Goal: Task Accomplishment & Management: Manage account settings

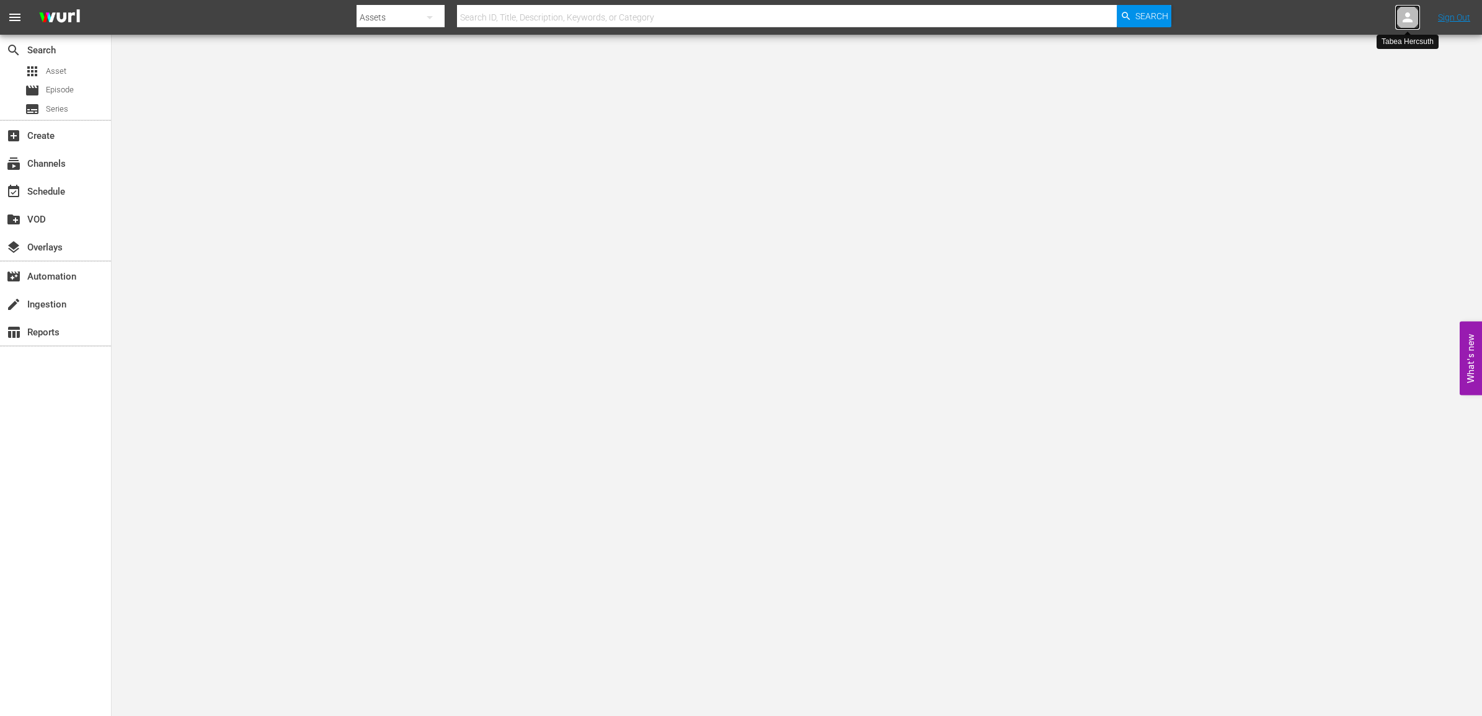
click at [1404, 12] on icon at bounding box center [1407, 17] width 15 height 15
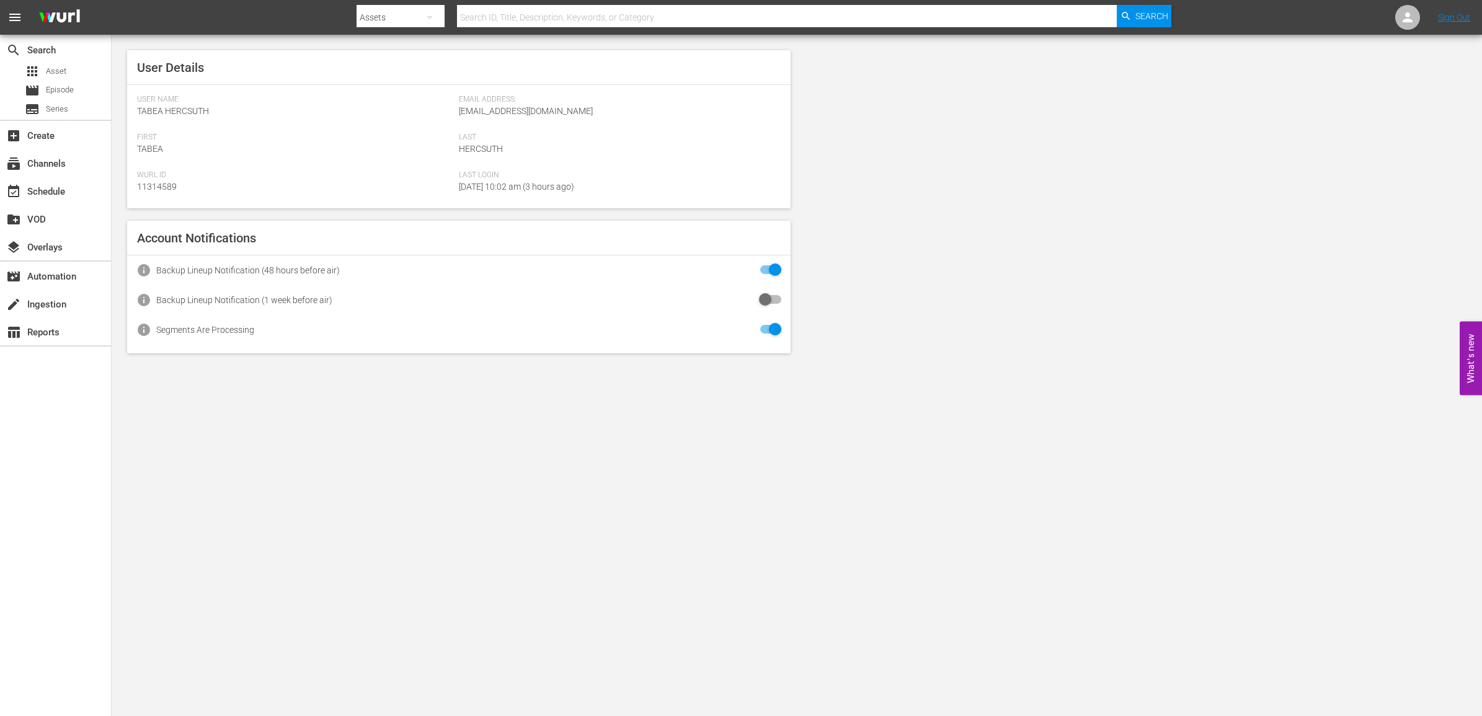
click at [543, 100] on span "Email Address:" at bounding box center [617, 100] width 316 height 10
drag, startPoint x: 543, startPoint y: 100, endPoint x: 537, endPoint y: 113, distance: 14.4
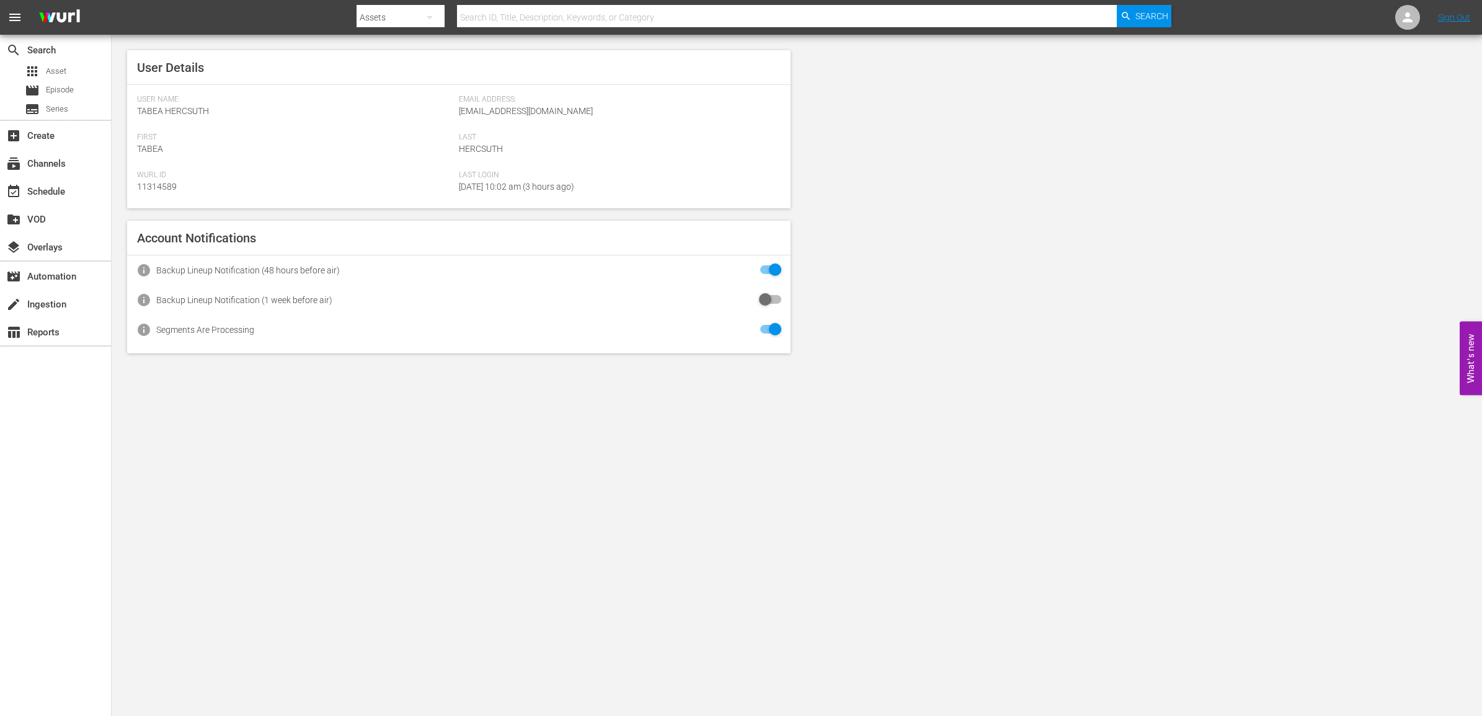
click at [537, 113] on span "operations@ardplus.de" at bounding box center [526, 111] width 134 height 10
copy span "operations@ardplus.de"
click at [29, 374] on div "search Search apps Asset movie Episode subtitles Series add_box Create subscrip…" at bounding box center [56, 393] width 112 height 716
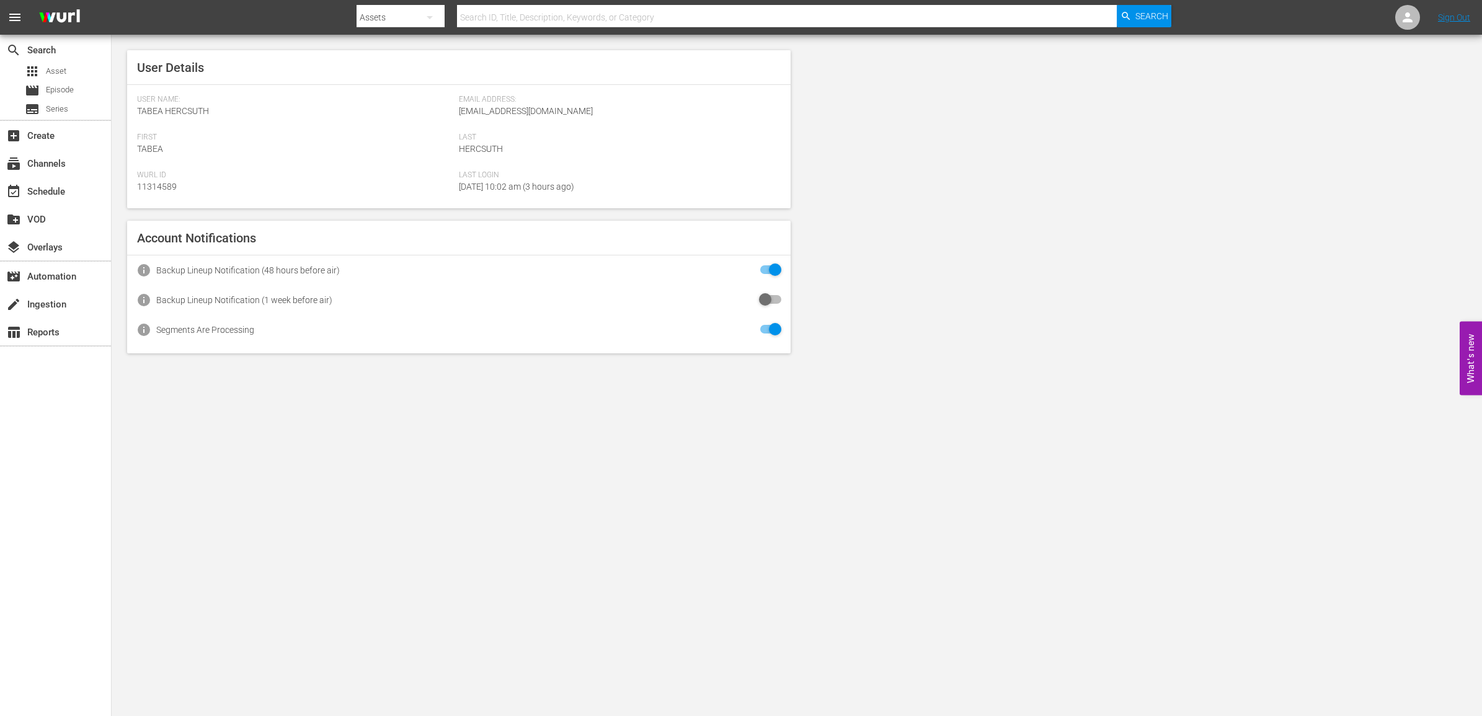
click at [540, 600] on body "menu Search By Assets Search ID, Title, Description, Keywords, or Category Sear…" at bounding box center [741, 358] width 1482 height 716
click at [63, 86] on span "Episode" at bounding box center [60, 90] width 28 height 12
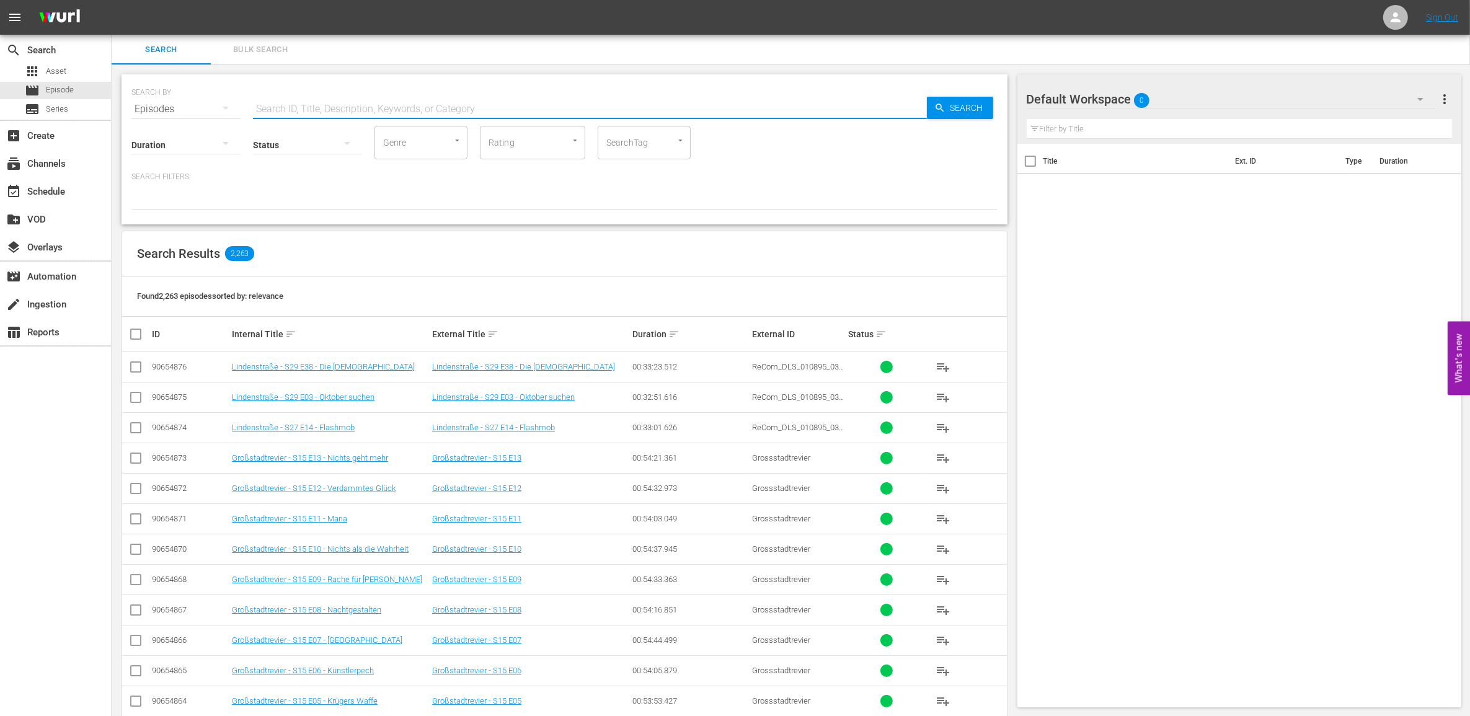
click at [358, 109] on input "text" at bounding box center [590, 109] width 674 height 30
paste input "87726748"
type input "87726748"
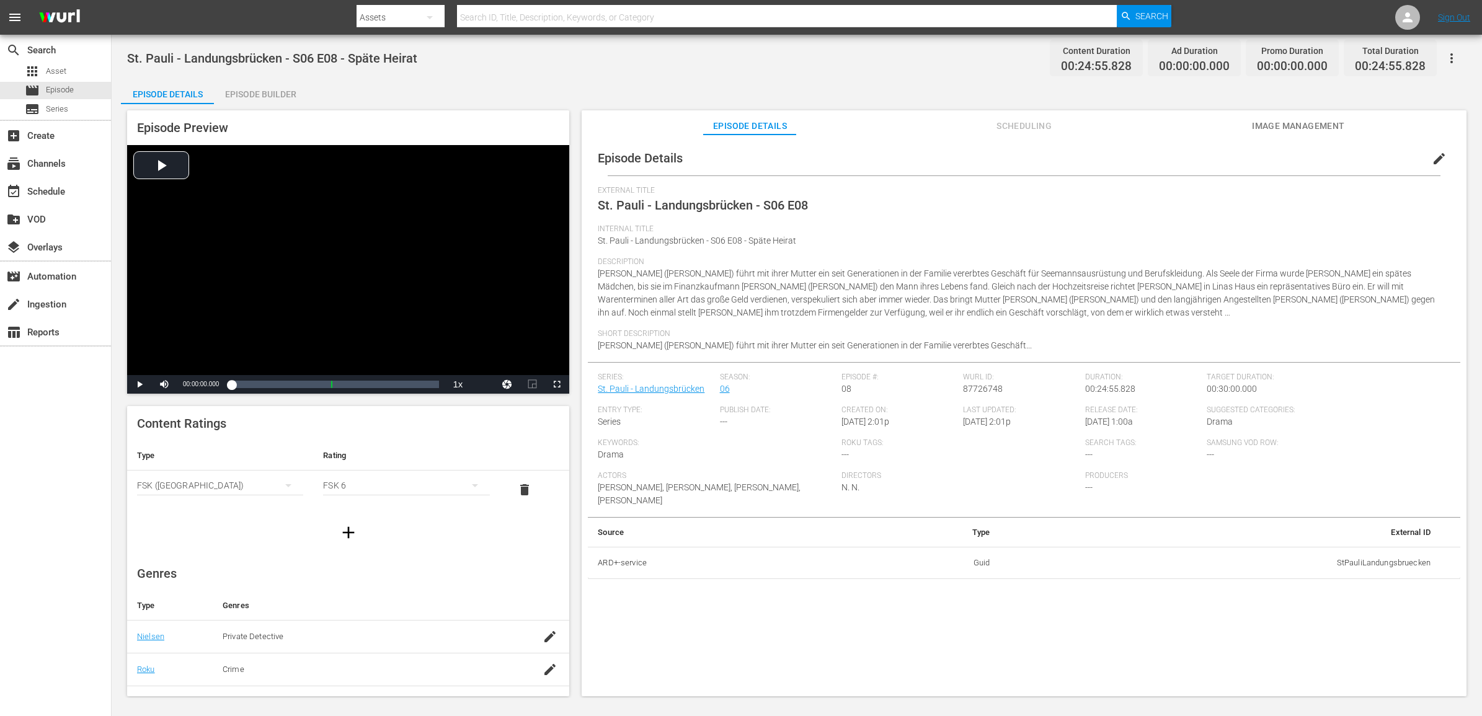
click at [1448, 55] on icon "button" at bounding box center [1451, 58] width 15 height 15
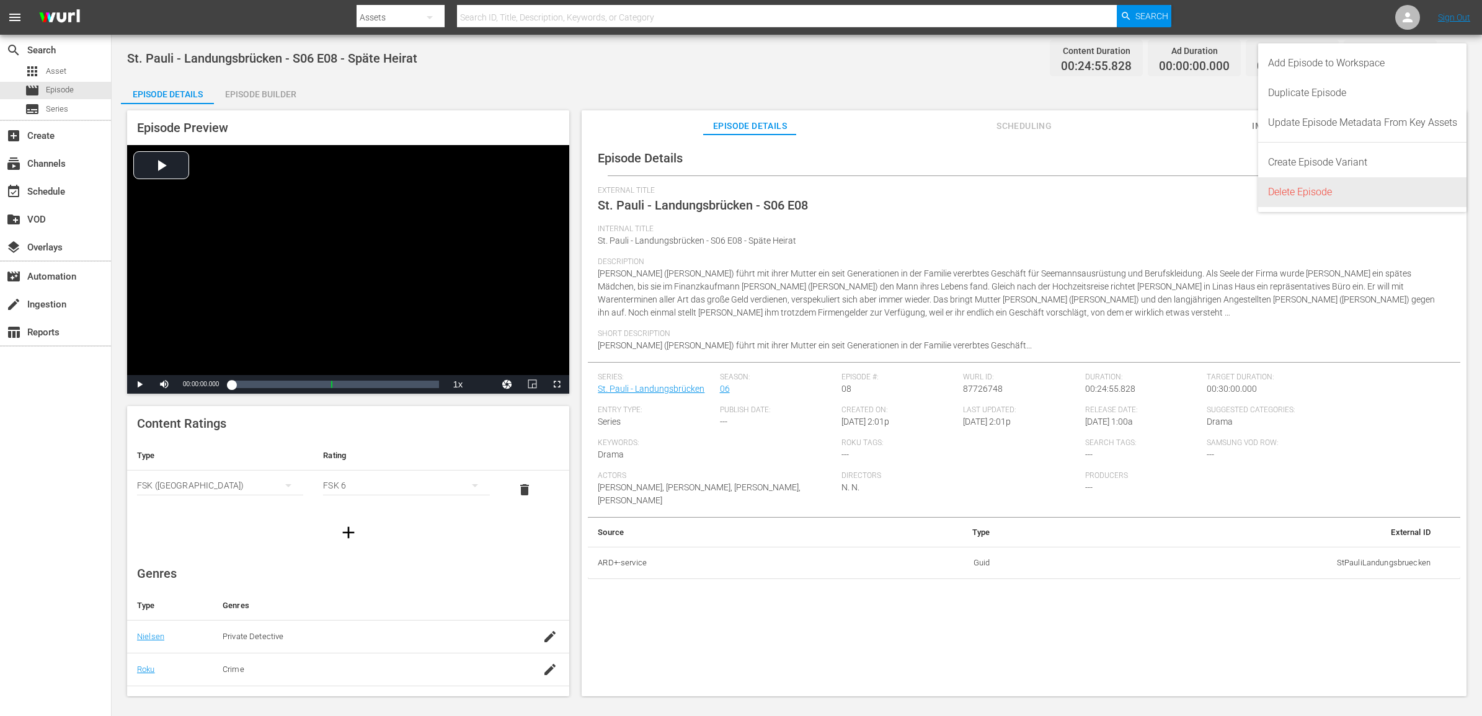
click at [1303, 187] on div "Delete Episode" at bounding box center [1362, 192] width 189 height 30
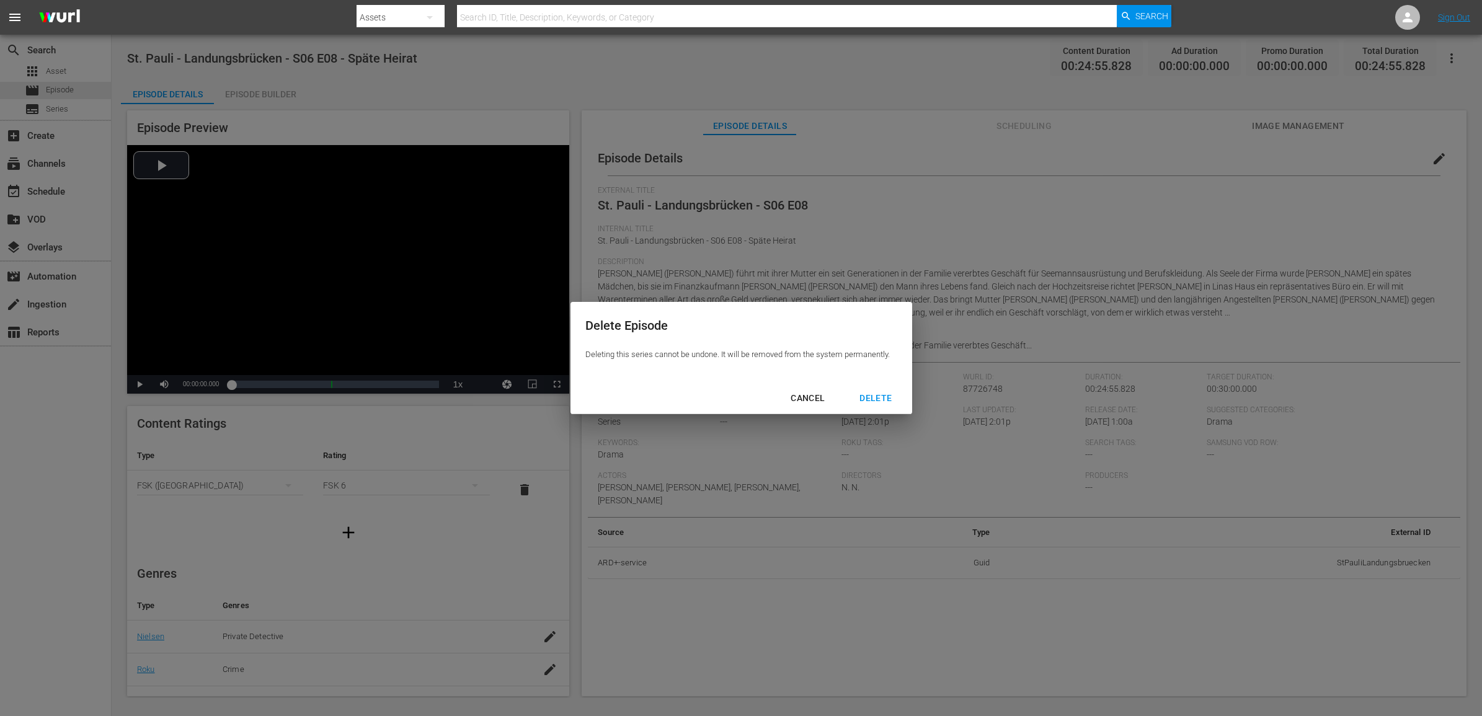
click at [859, 395] on div "DELETE" at bounding box center [875, 399] width 52 height 16
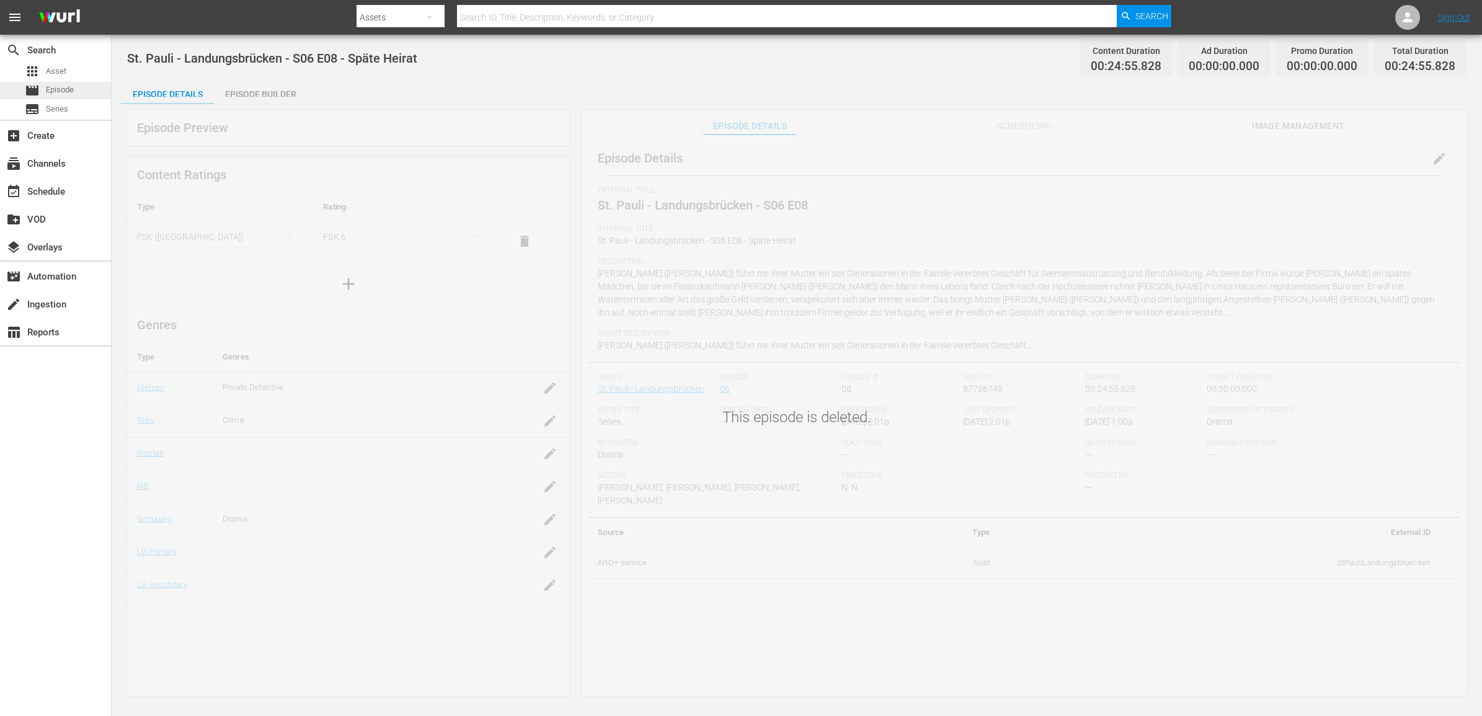
click at [63, 88] on span "Episode" at bounding box center [60, 90] width 28 height 12
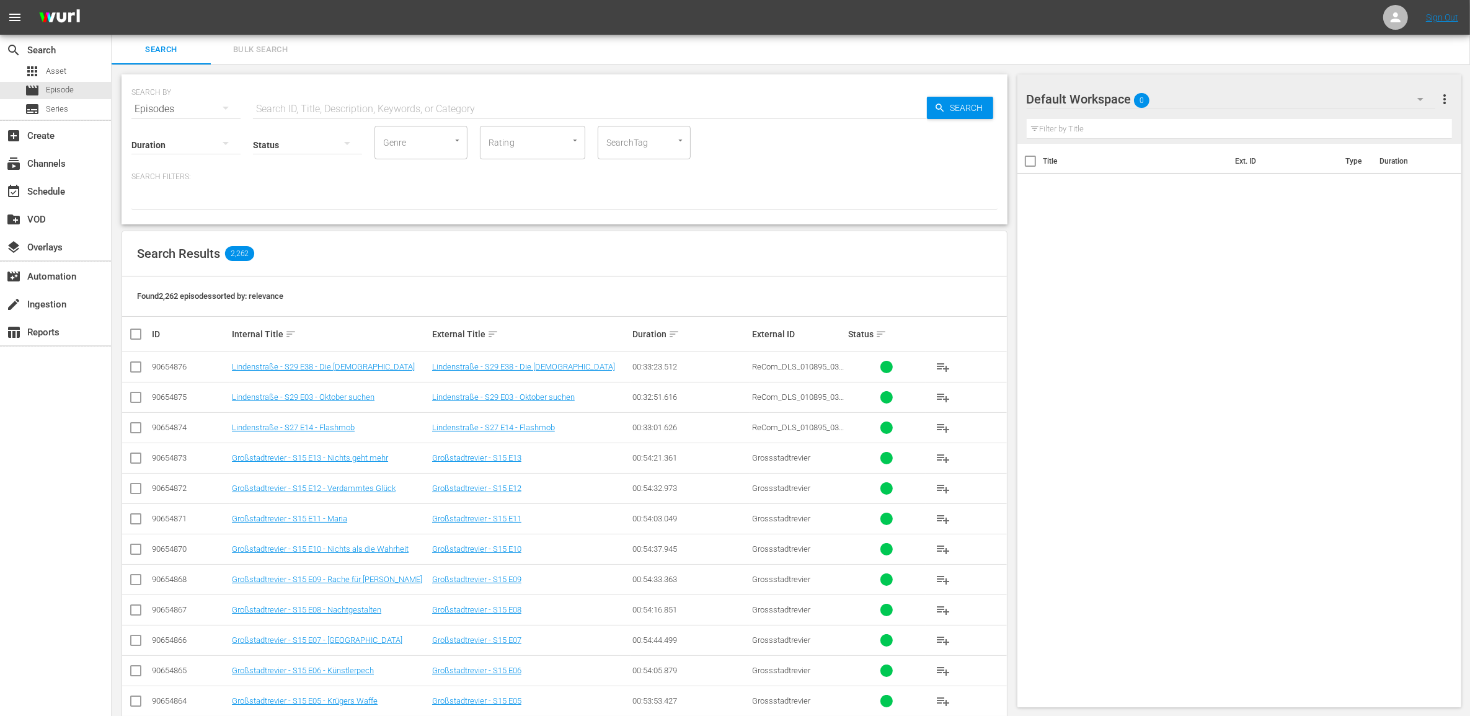
click at [369, 103] on input "text" at bounding box center [590, 109] width 674 height 30
paste input "87726748"
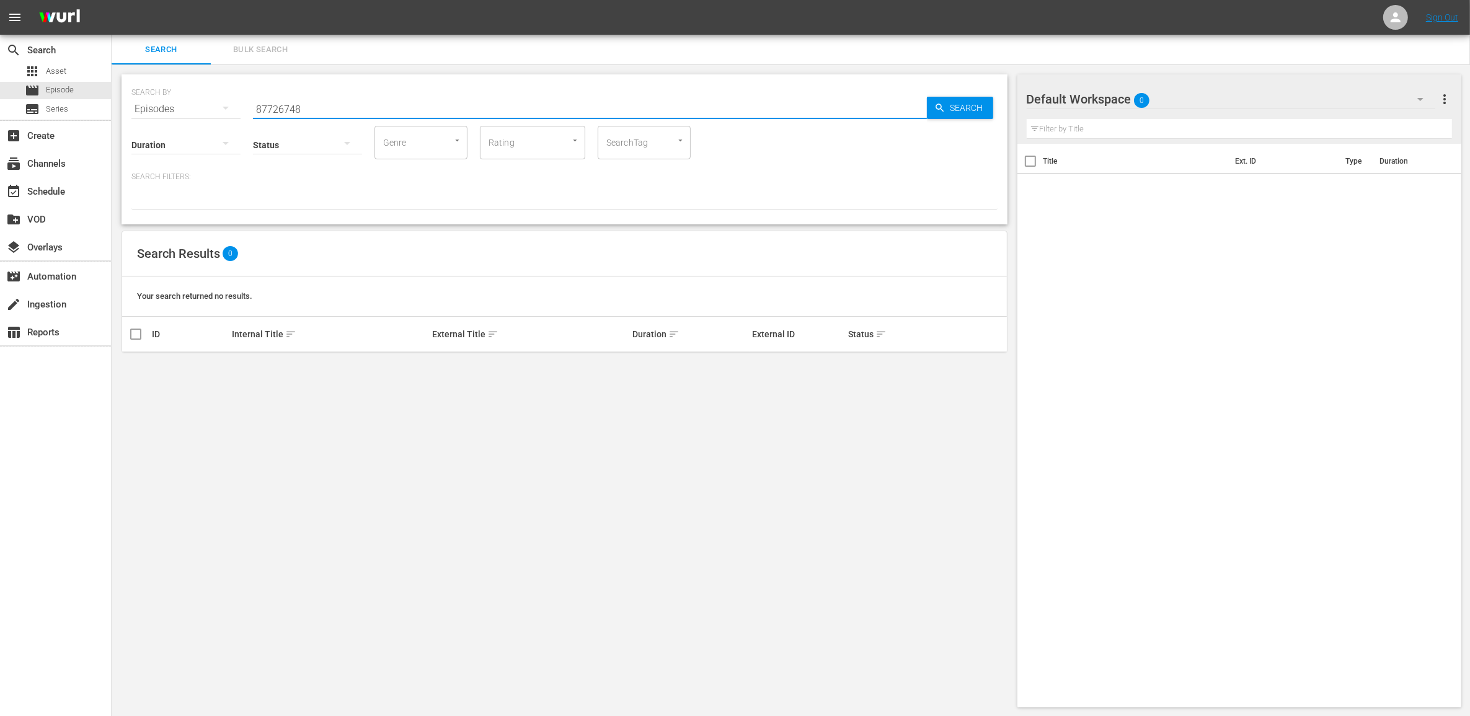
click at [278, 101] on input "87726748" at bounding box center [590, 109] width 674 height 30
click at [279, 101] on input "87726748" at bounding box center [590, 109] width 674 height 30
click at [358, 106] on input "87726748" at bounding box center [590, 109] width 674 height 30
paste input "31"
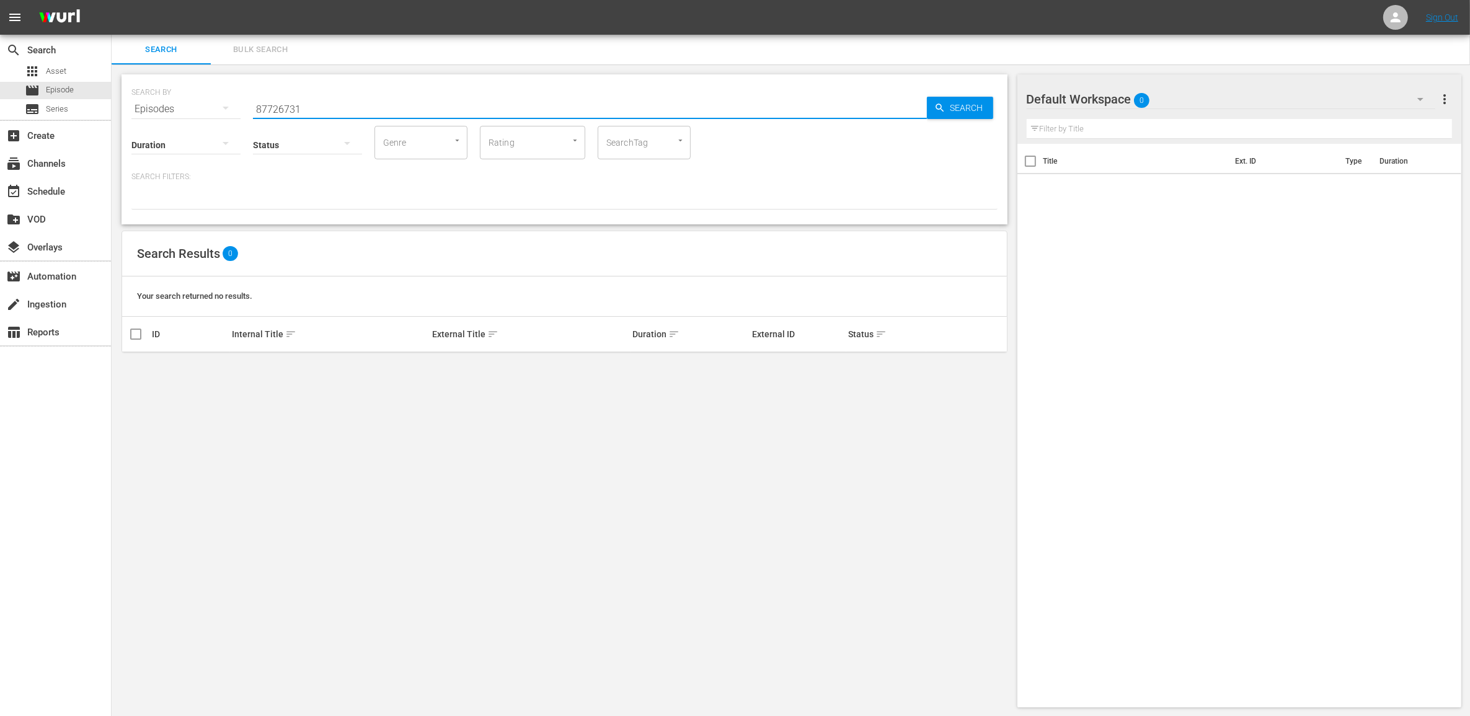
type input "87726731"
click at [947, 97] on span "Search" at bounding box center [970, 108] width 48 height 22
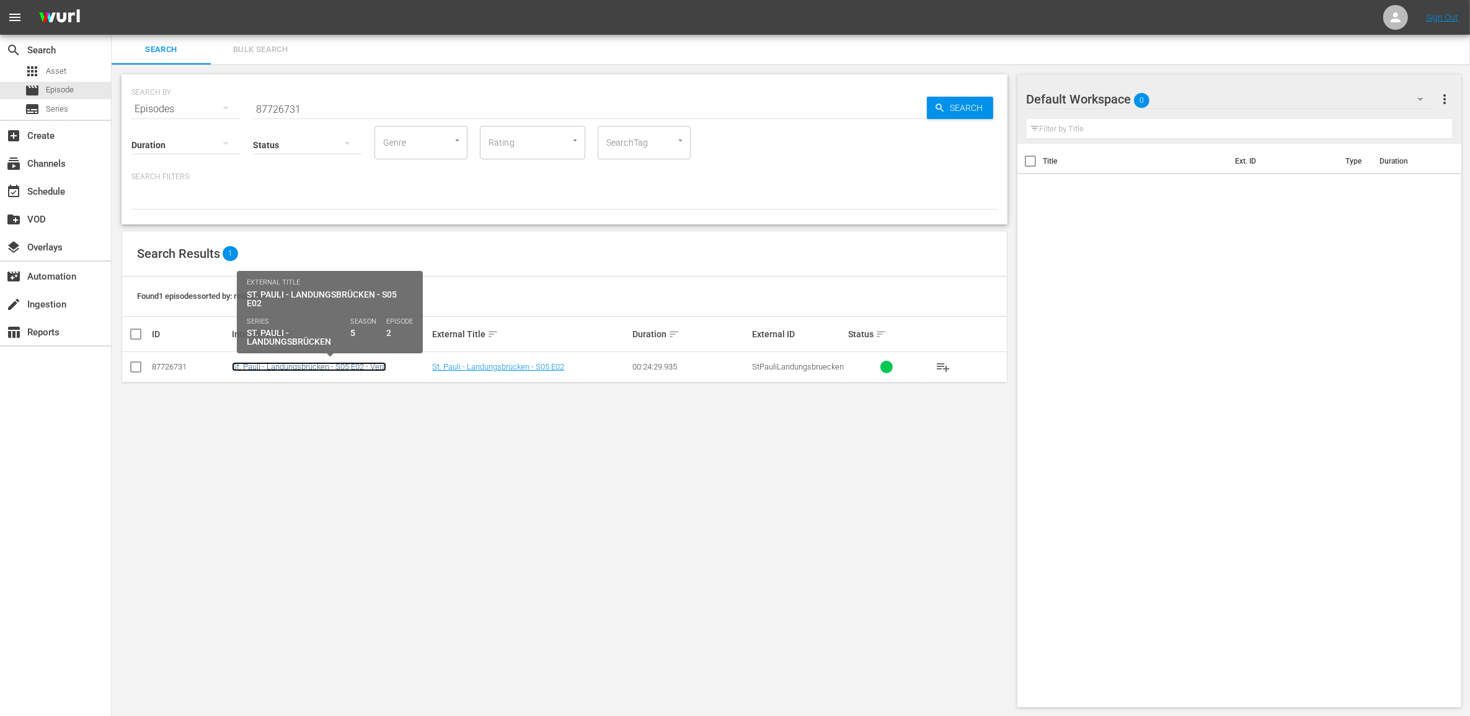
drag, startPoint x: 339, startPoint y: 361, endPoint x: 342, endPoint y: 355, distance: 7.8
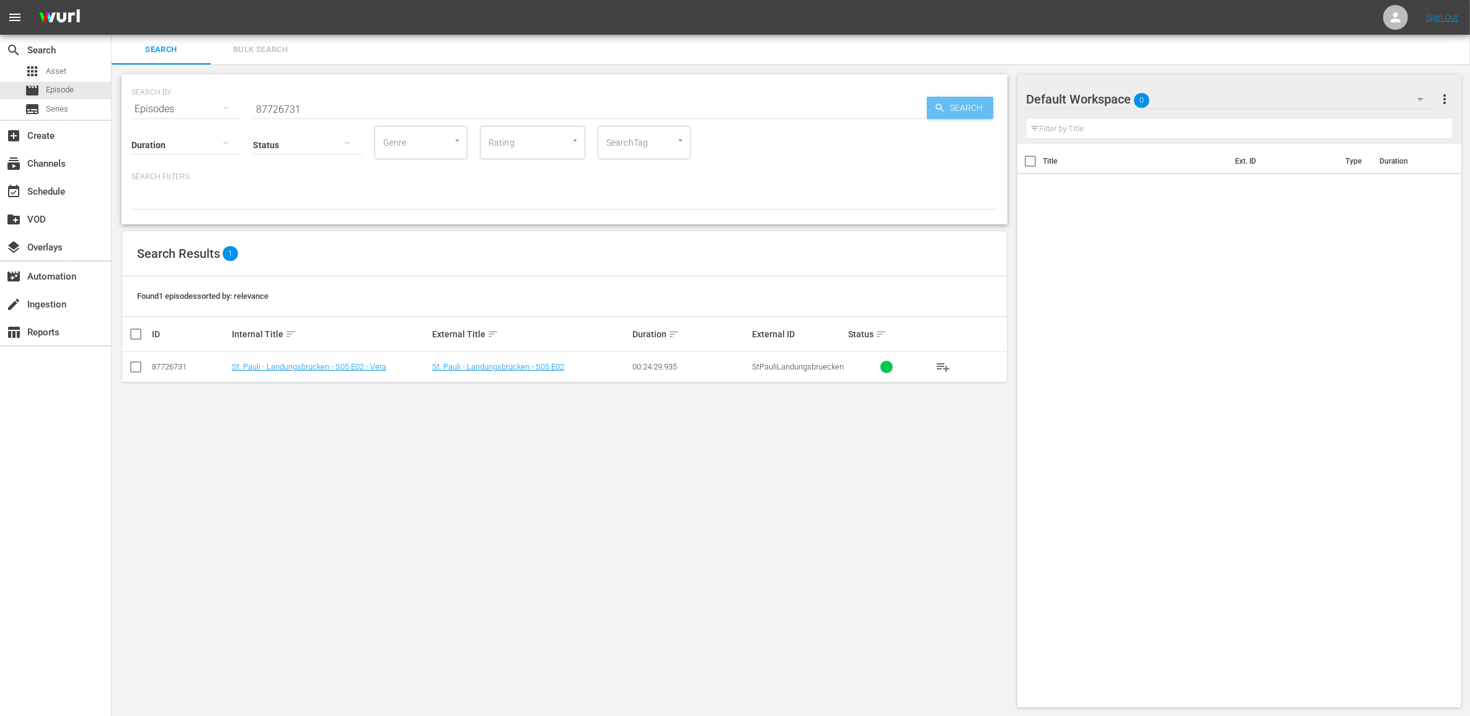
click at [967, 104] on span "Search" at bounding box center [970, 108] width 48 height 22
click at [314, 105] on input "87726731" at bounding box center [590, 109] width 674 height 30
click at [946, 110] on span "Search" at bounding box center [970, 108] width 48 height 22
click at [347, 117] on div "Status" at bounding box center [307, 137] width 109 height 45
click at [330, 107] on input "87726731" at bounding box center [590, 109] width 674 height 30
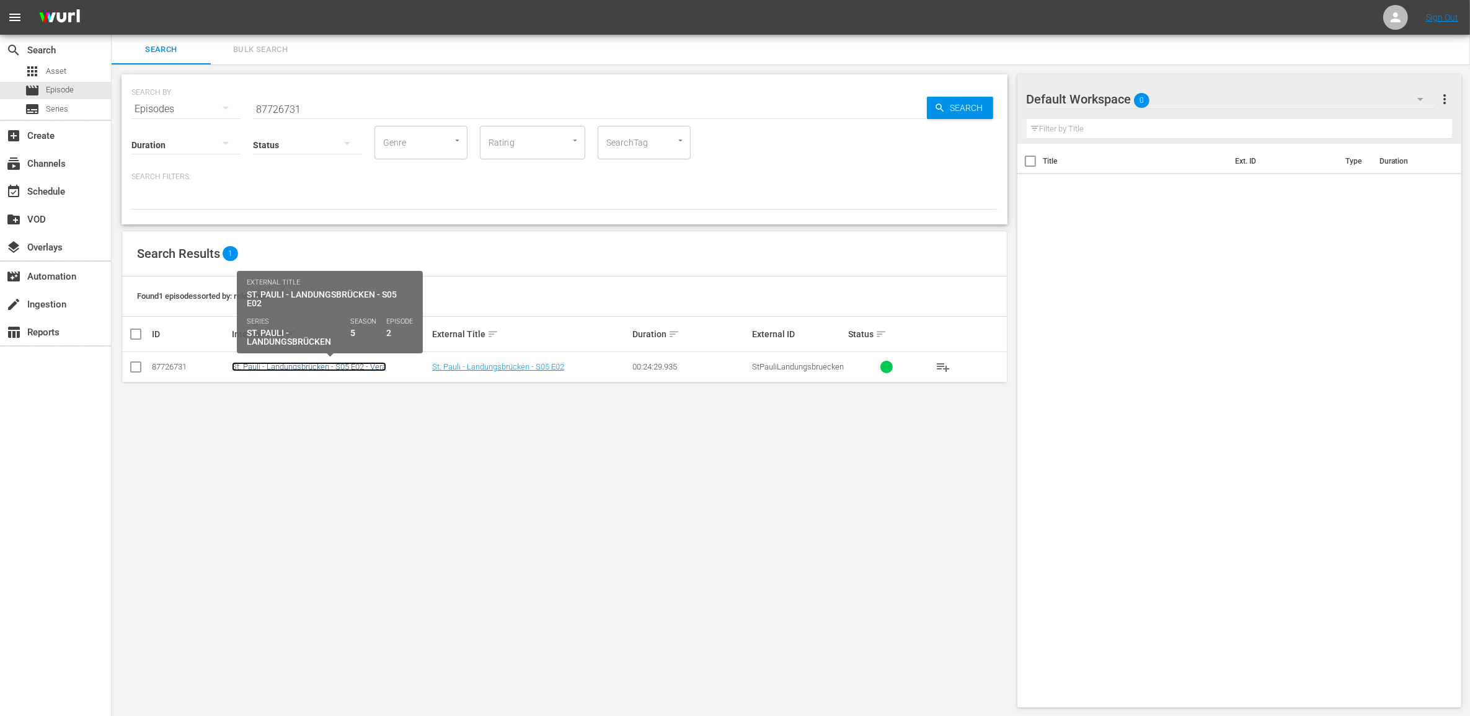
click at [261, 368] on link "St. Pauli - Landungsbrücken - S05 E02 - Vera" at bounding box center [309, 366] width 154 height 9
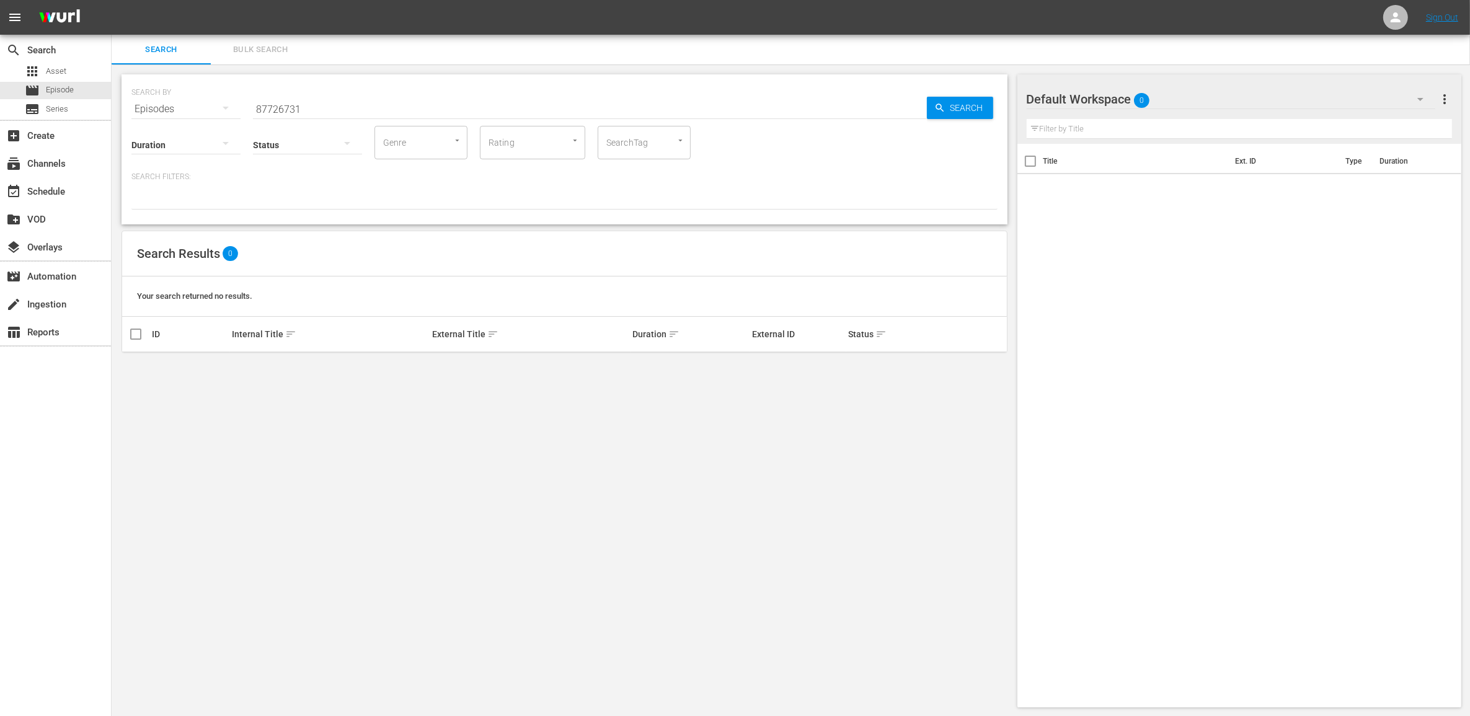
click at [298, 115] on div "Status" at bounding box center [307, 137] width 109 height 45
click at [296, 105] on input "87726731" at bounding box center [590, 109] width 674 height 30
paste input "9009258"
click at [953, 113] on span "Search" at bounding box center [970, 108] width 48 height 22
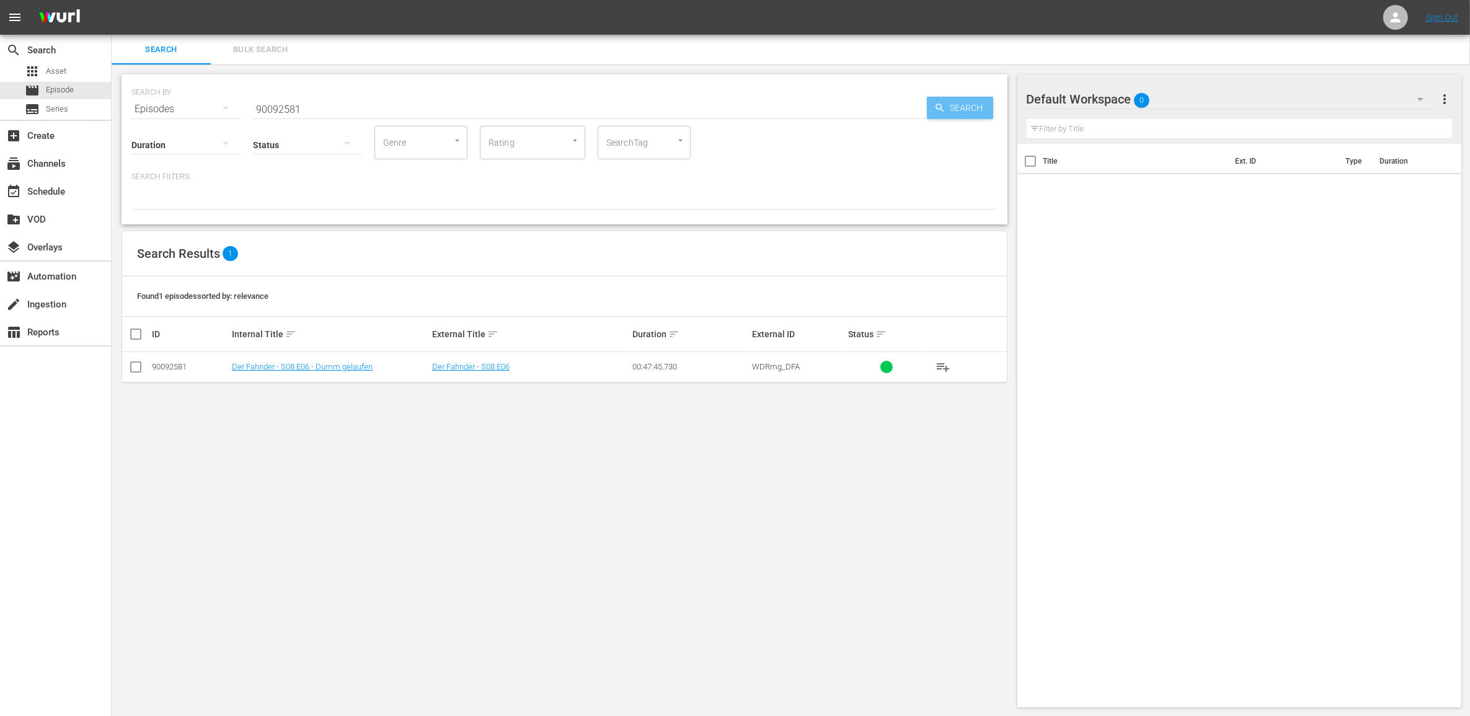
click at [944, 104] on icon "button" at bounding box center [939, 107] width 11 height 11
click at [243, 117] on div "SEARCH BY Search By Episodes Search ID, Title, Description, Keywords, or Catego…" at bounding box center [564, 101] width 866 height 45
click at [229, 102] on icon "button" at bounding box center [225, 107] width 15 height 15
click at [229, 102] on div "Channels Series Episodes Assets" at bounding box center [735, 358] width 1470 height 716
click at [338, 105] on input "90092581" at bounding box center [590, 109] width 674 height 30
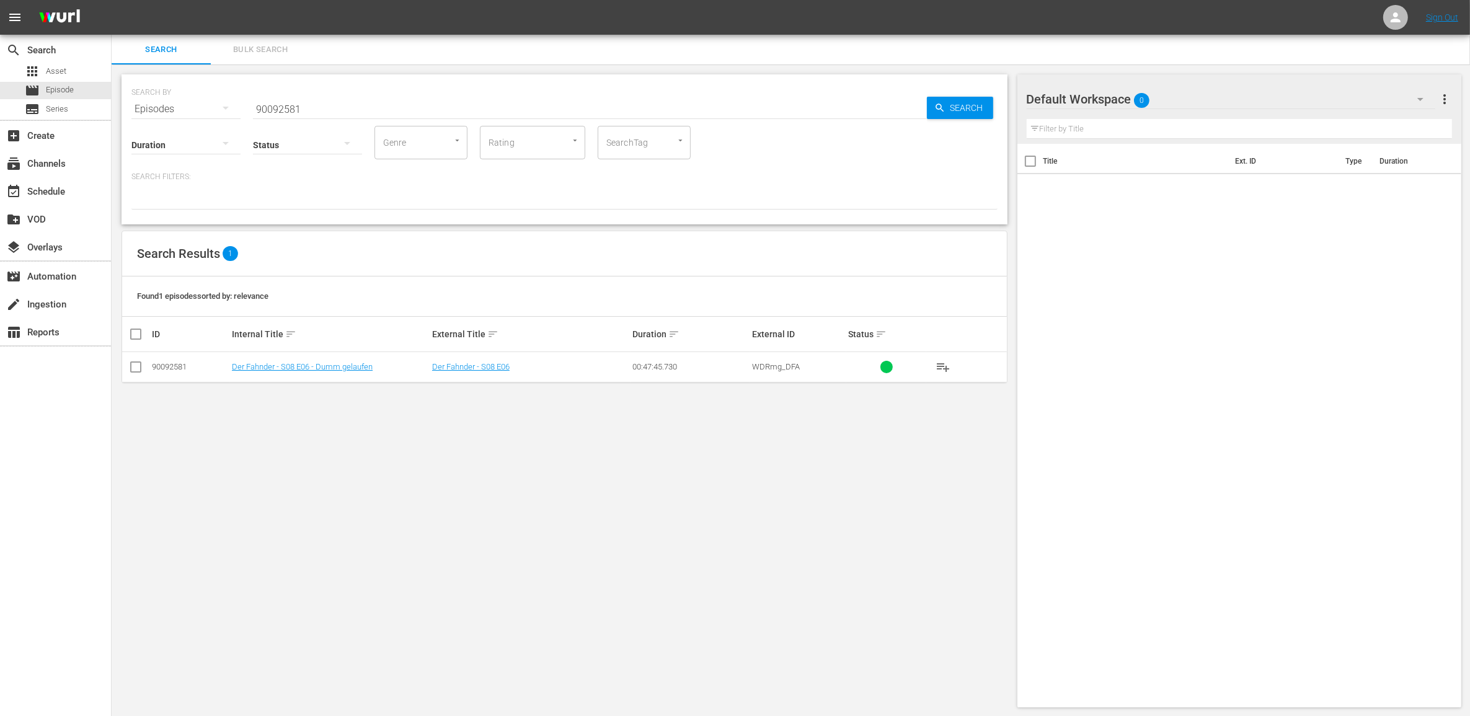
click at [257, 106] on input "90092581" at bounding box center [590, 109] width 674 height 30
paste input "78"
click at [966, 97] on span "Search" at bounding box center [970, 108] width 48 height 22
click at [302, 104] on input "90092578" at bounding box center [590, 109] width 674 height 30
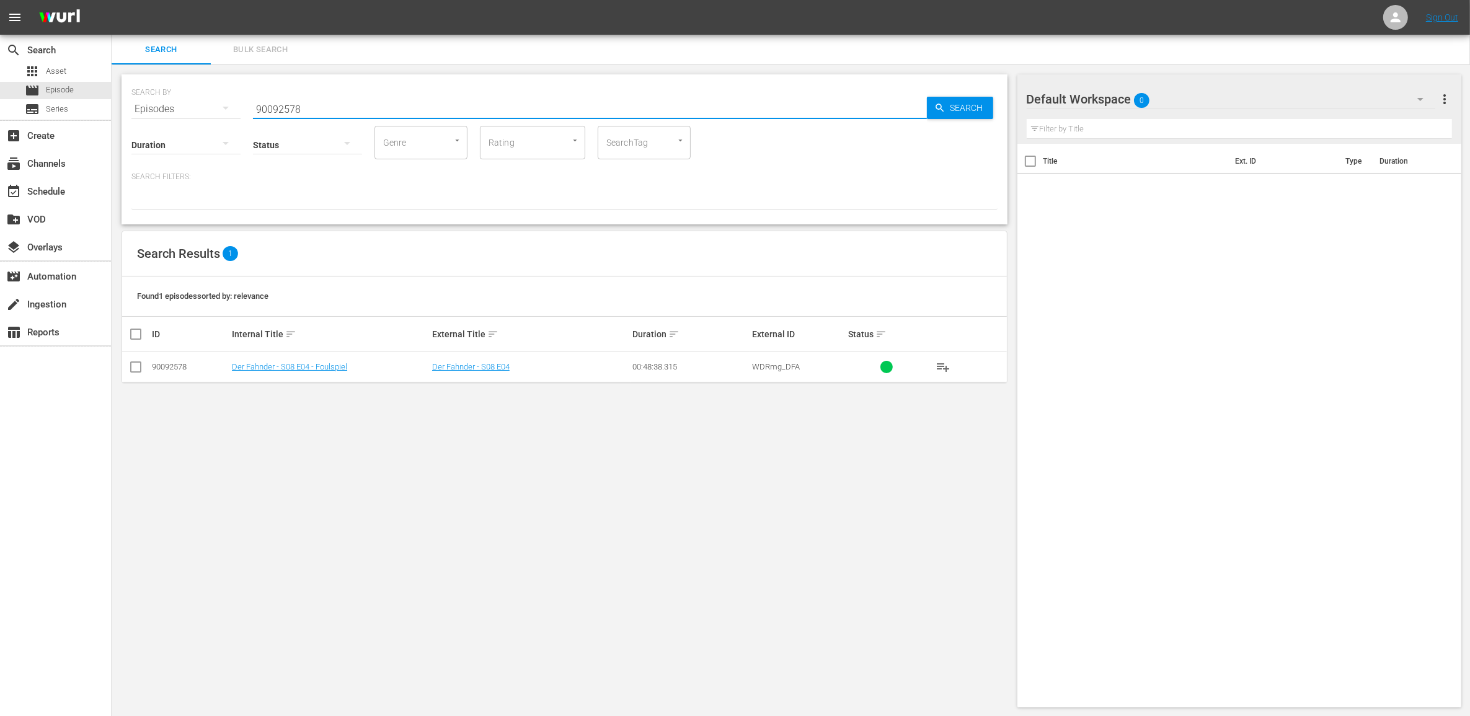
paste input "16100"
click at [322, 112] on input "90016100" at bounding box center [590, 109] width 674 height 30
paste input "081"
click at [969, 113] on span "Search" at bounding box center [970, 108] width 48 height 22
drag, startPoint x: 317, startPoint y: 107, endPoint x: 146, endPoint y: 96, distance: 171.5
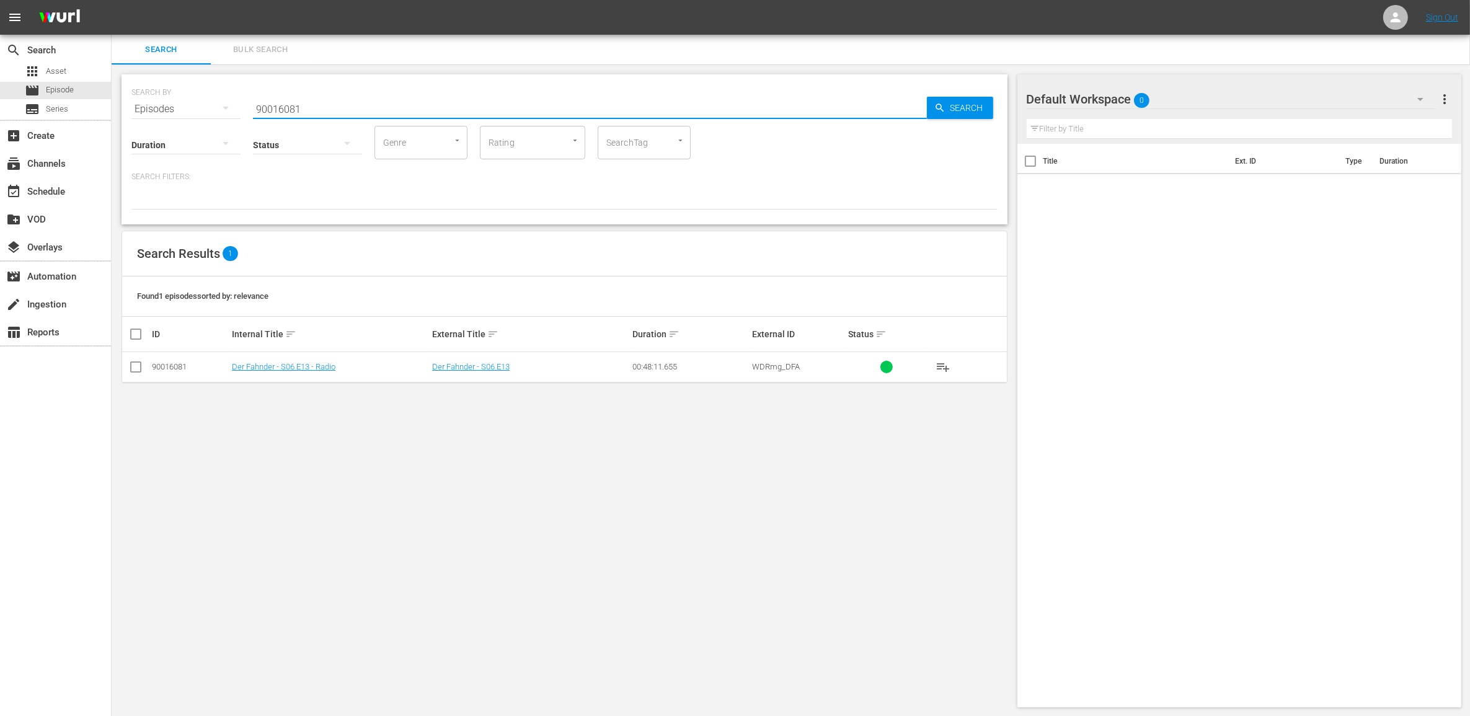
click at [146, 96] on div "SEARCH BY Search By Episodes Search ID, Title, Description, Keywords, or Catego…" at bounding box center [564, 101] width 866 height 45
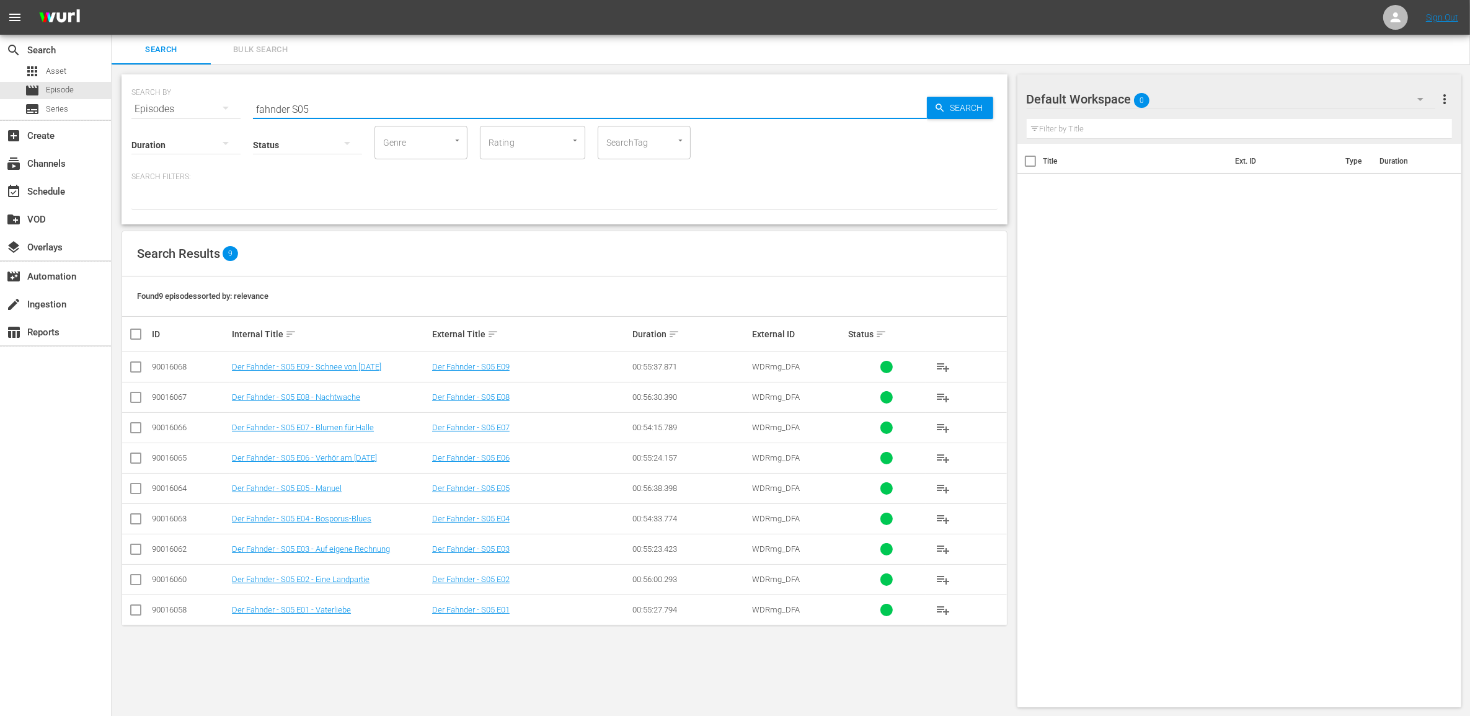
type input "fahnder S05"
click at [327, 144] on div at bounding box center [307, 144] width 109 height 35
click at [315, 159] on div "Not Ready to Schedule" at bounding box center [314, 163] width 123 height 20
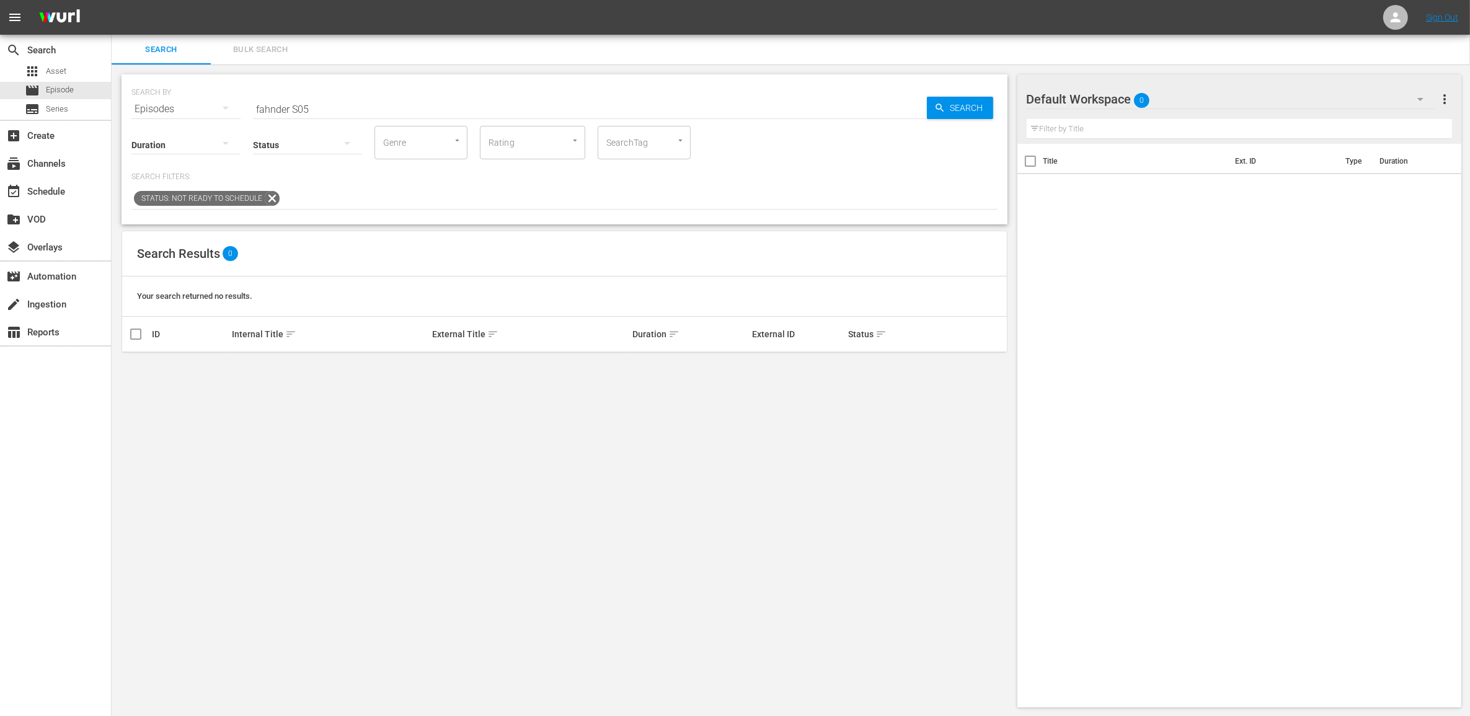
click at [270, 193] on icon at bounding box center [272, 198] width 16 height 16
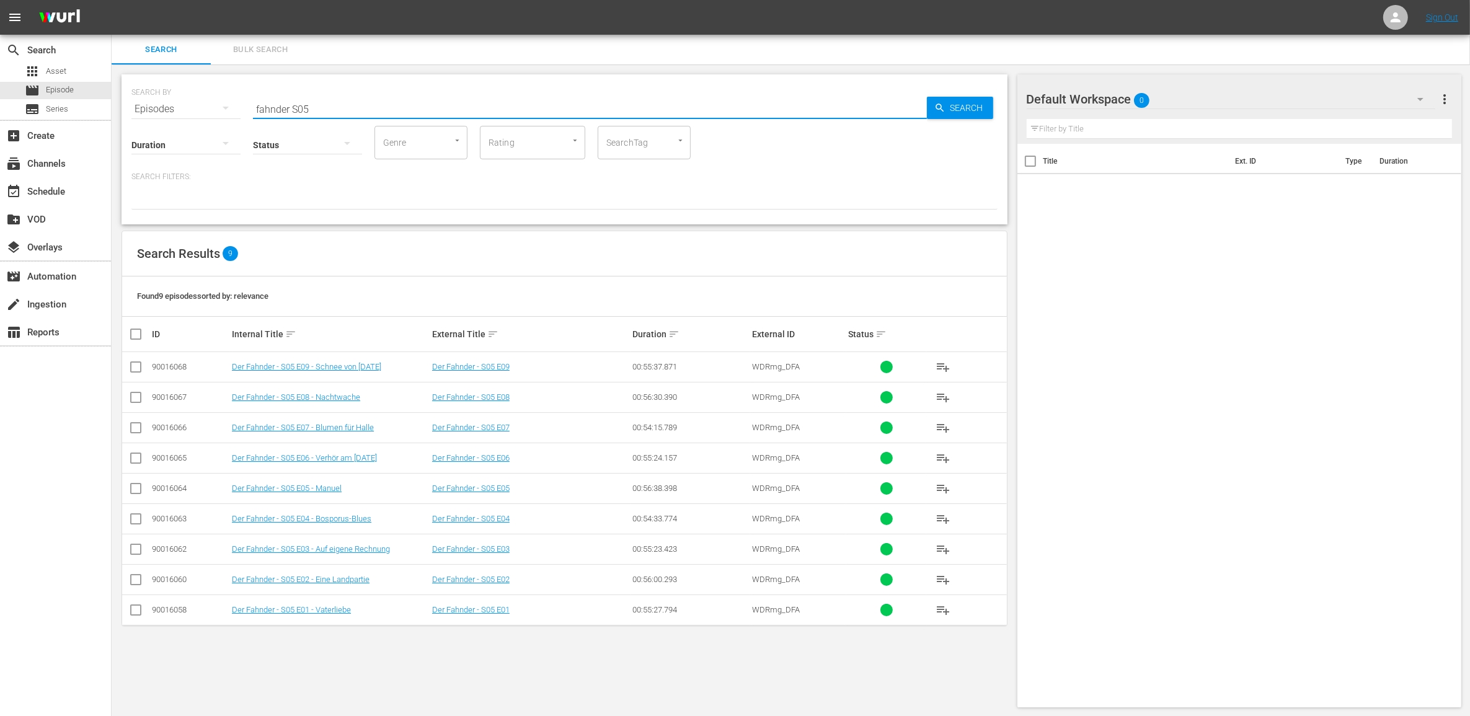
drag, startPoint x: 317, startPoint y: 112, endPoint x: 220, endPoint y: 105, distance: 96.9
click at [220, 105] on div "SEARCH BY Search By Episodes Search ID, Title, Description, Keywords, or Catego…" at bounding box center [564, 101] width 866 height 45
click at [38, 165] on div "subscriptions Channels" at bounding box center [34, 161] width 69 height 11
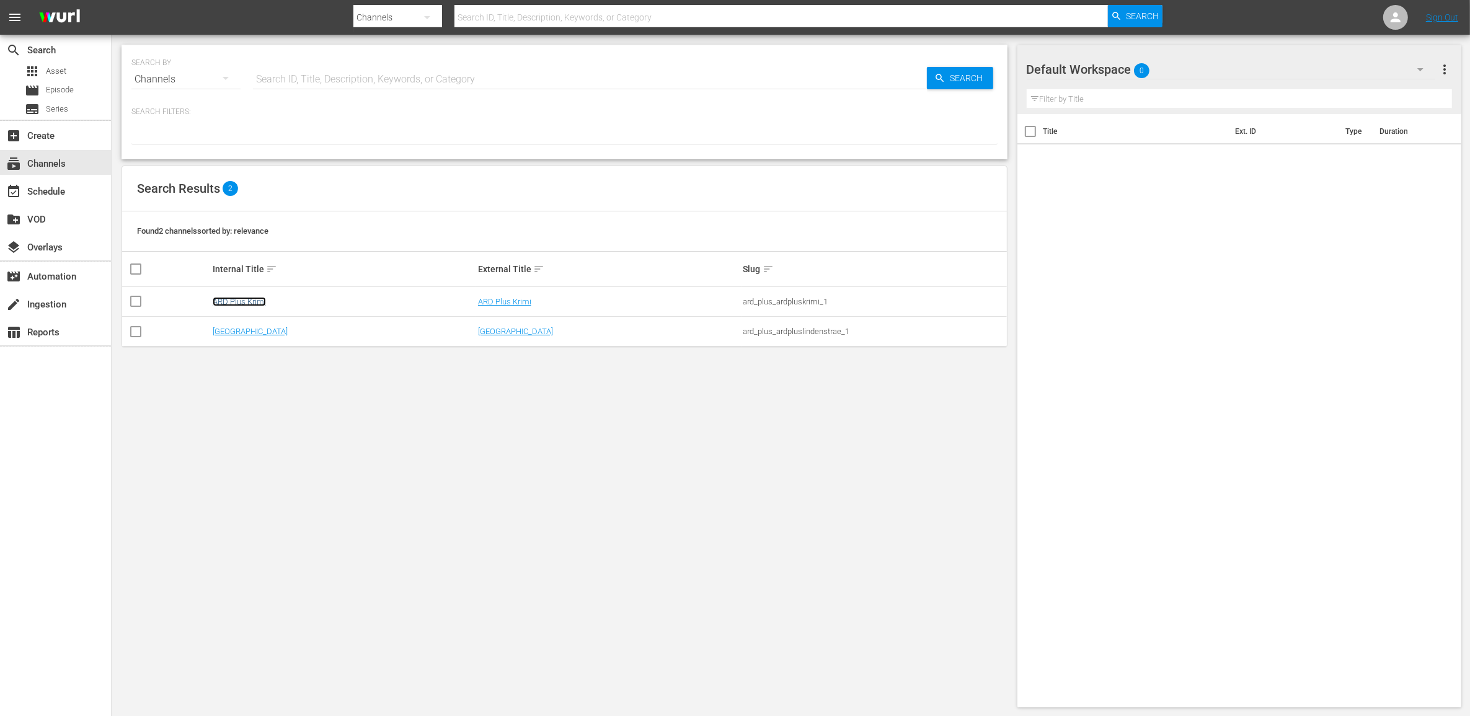
click at [237, 301] on link "ARD Plus Krimi" at bounding box center [239, 301] width 53 height 9
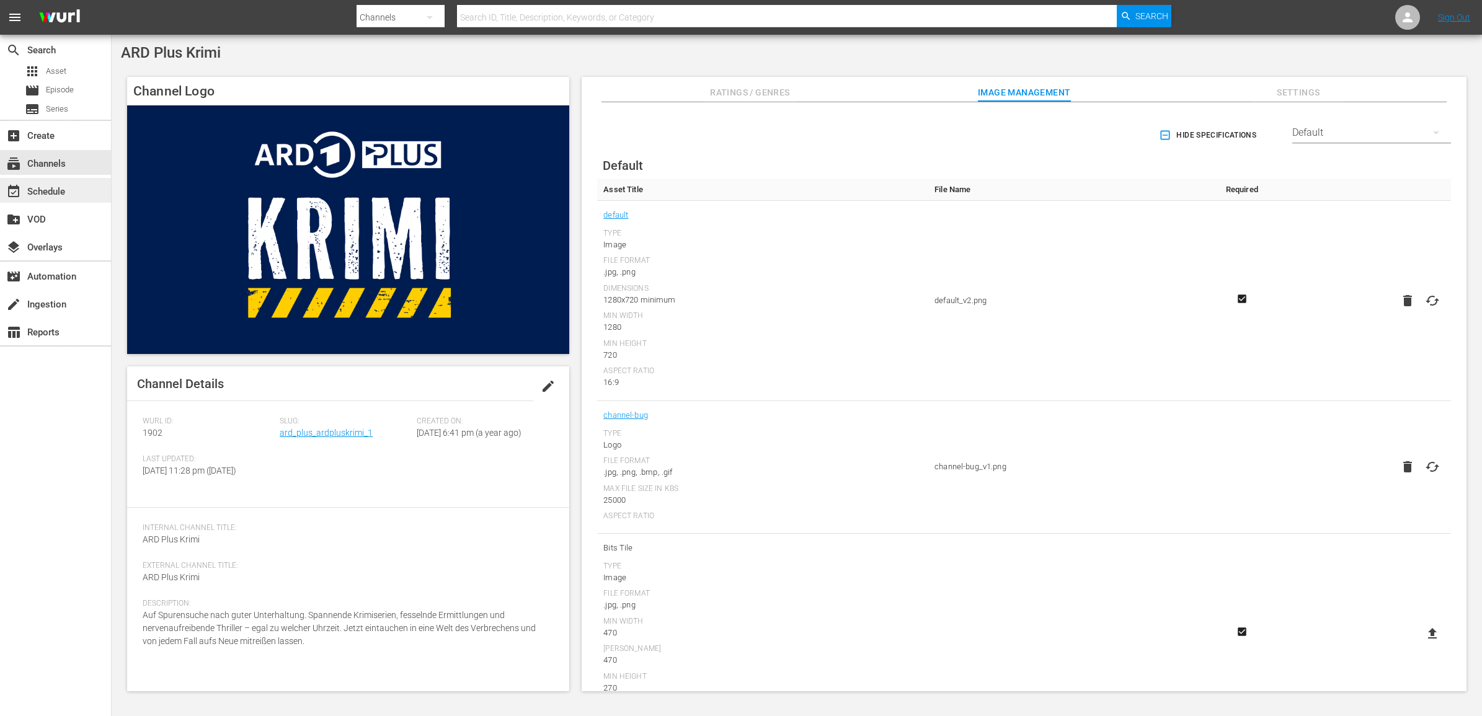
click at [54, 188] on div "event_available Schedule" at bounding box center [34, 189] width 69 height 11
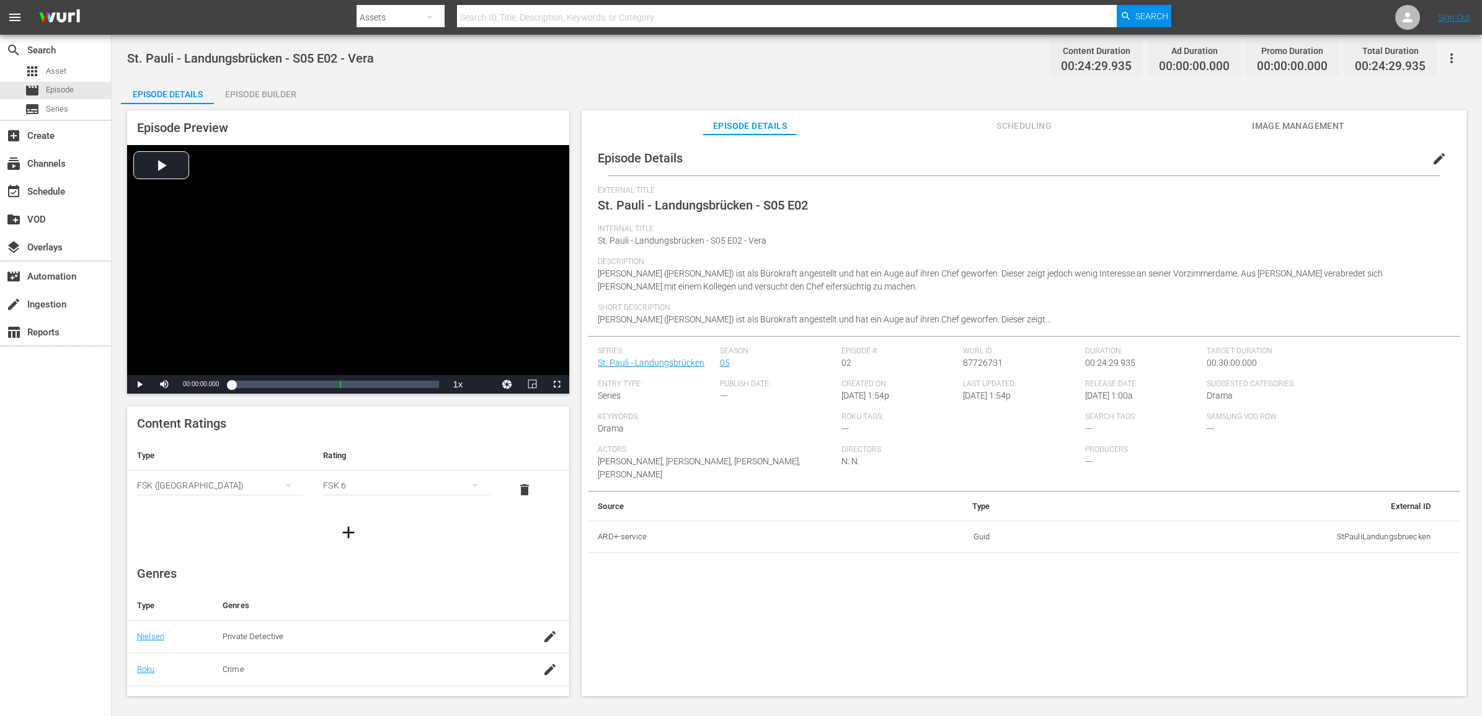
click at [1445, 56] on icon "button" at bounding box center [1451, 58] width 15 height 15
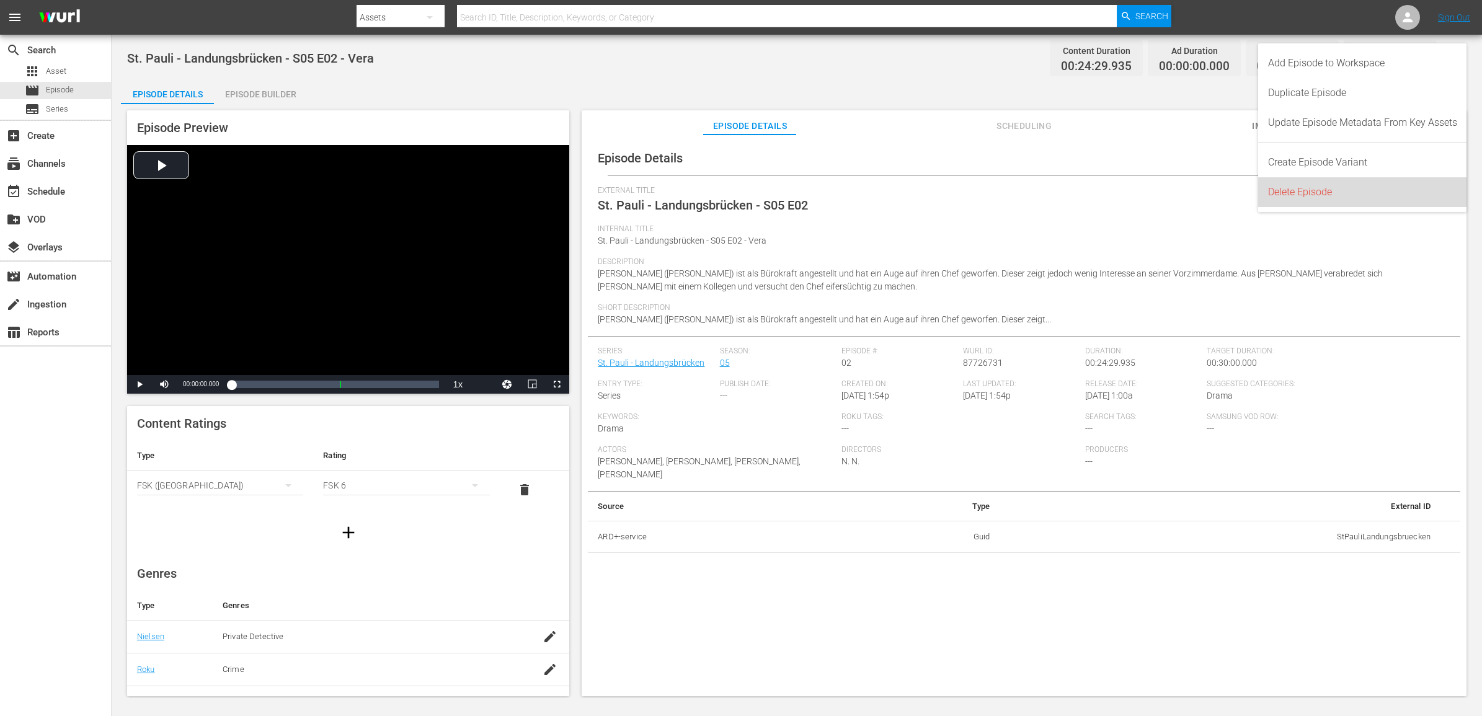
click at [1303, 192] on div "Delete Episode" at bounding box center [1362, 192] width 189 height 30
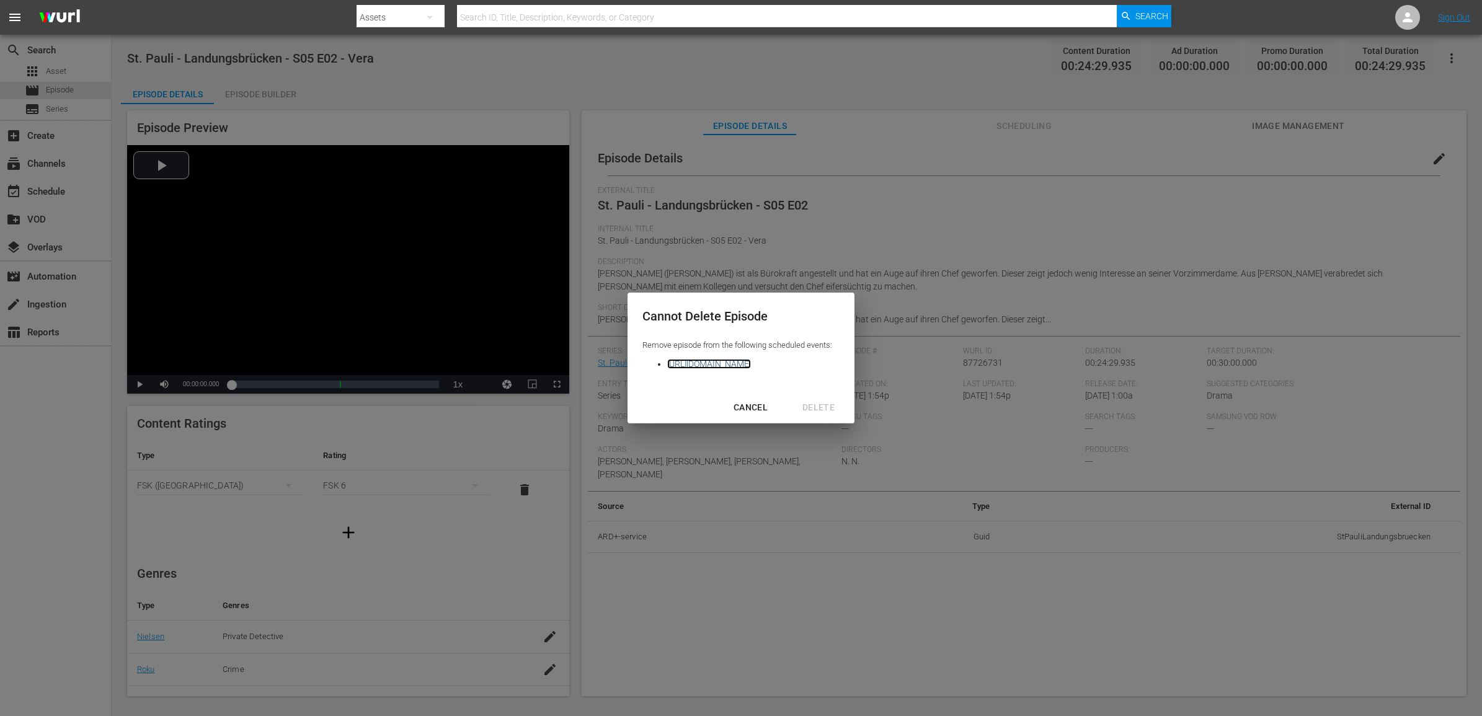
click at [732, 361] on link "https://platform.wurl.com/main/scheduler/1902/2025-10-11" at bounding box center [709, 364] width 84 height 10
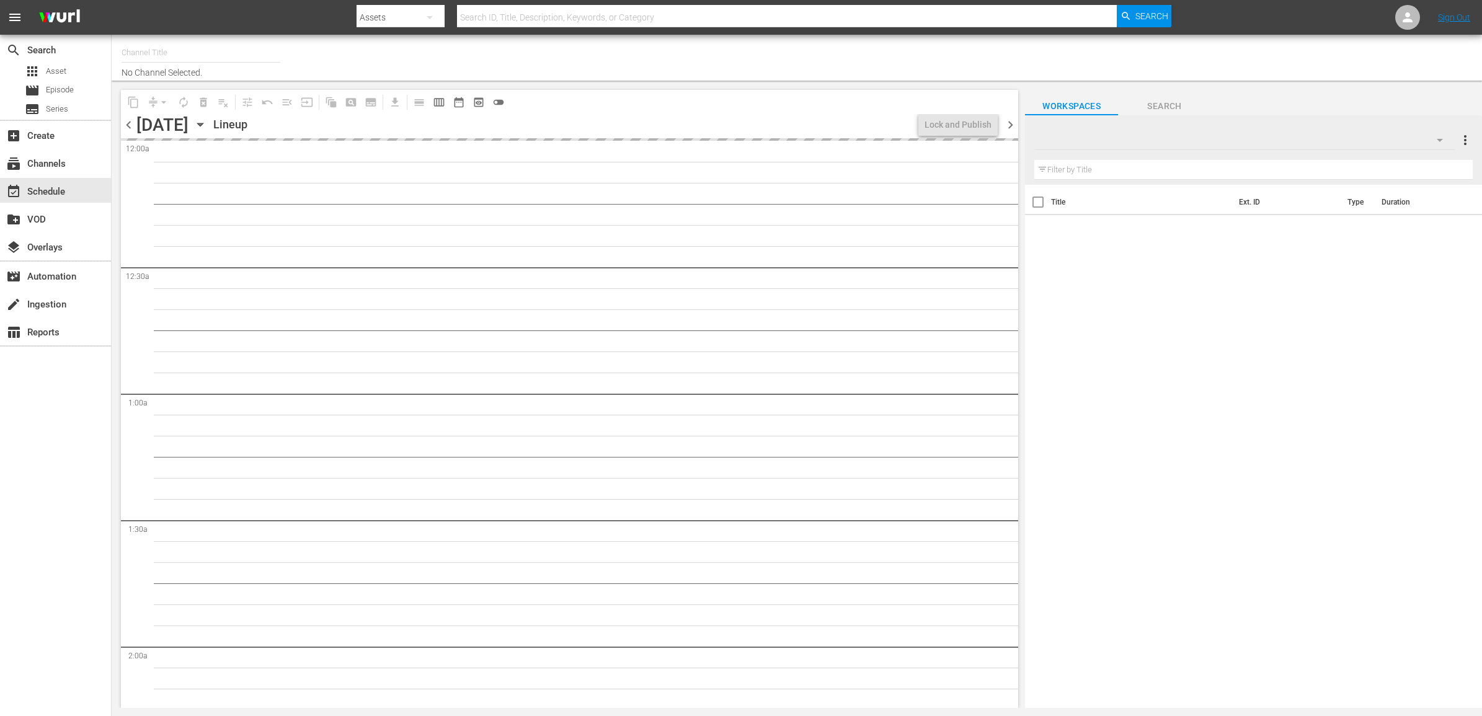
type input "ARD Plus Krimi (1902)"
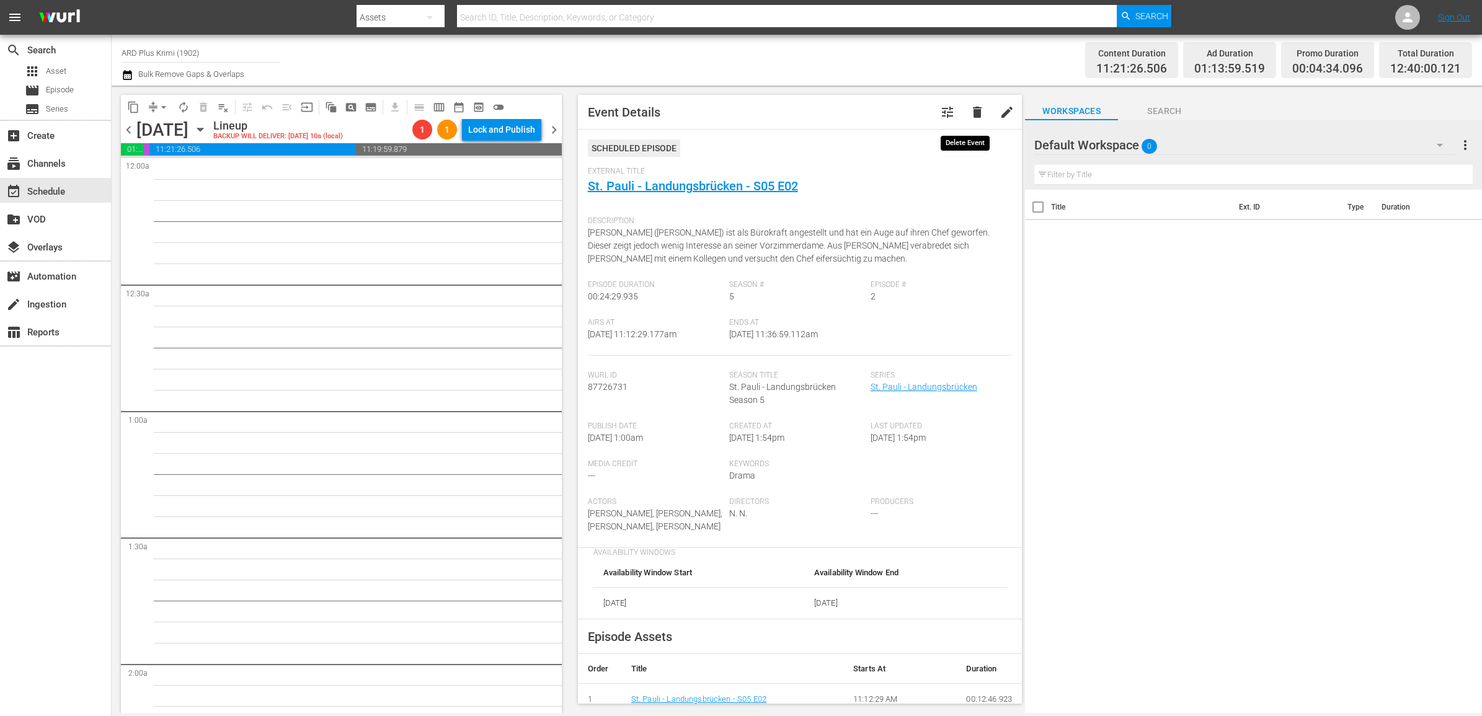
click at [972, 110] on span "delete" at bounding box center [977, 112] width 15 height 15
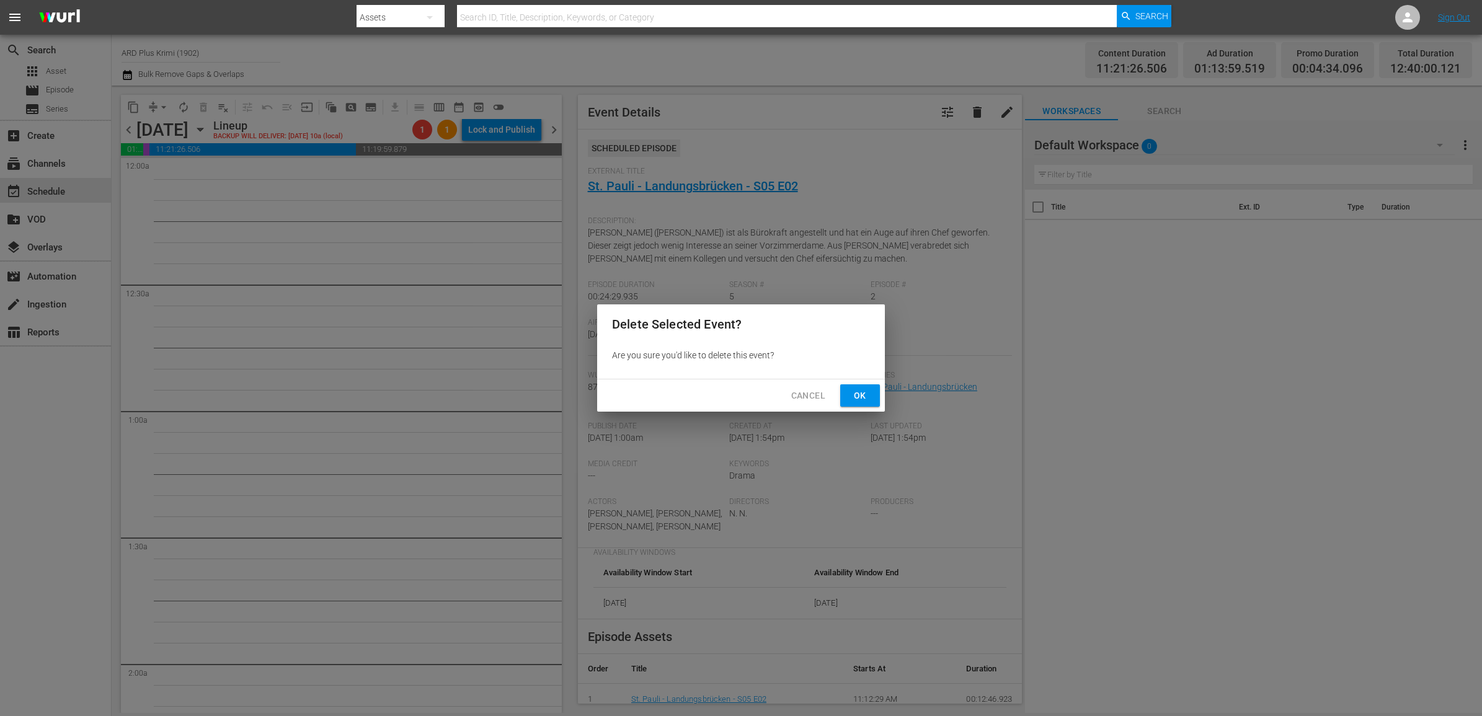
click at [851, 398] on span "Ok" at bounding box center [860, 396] width 20 height 16
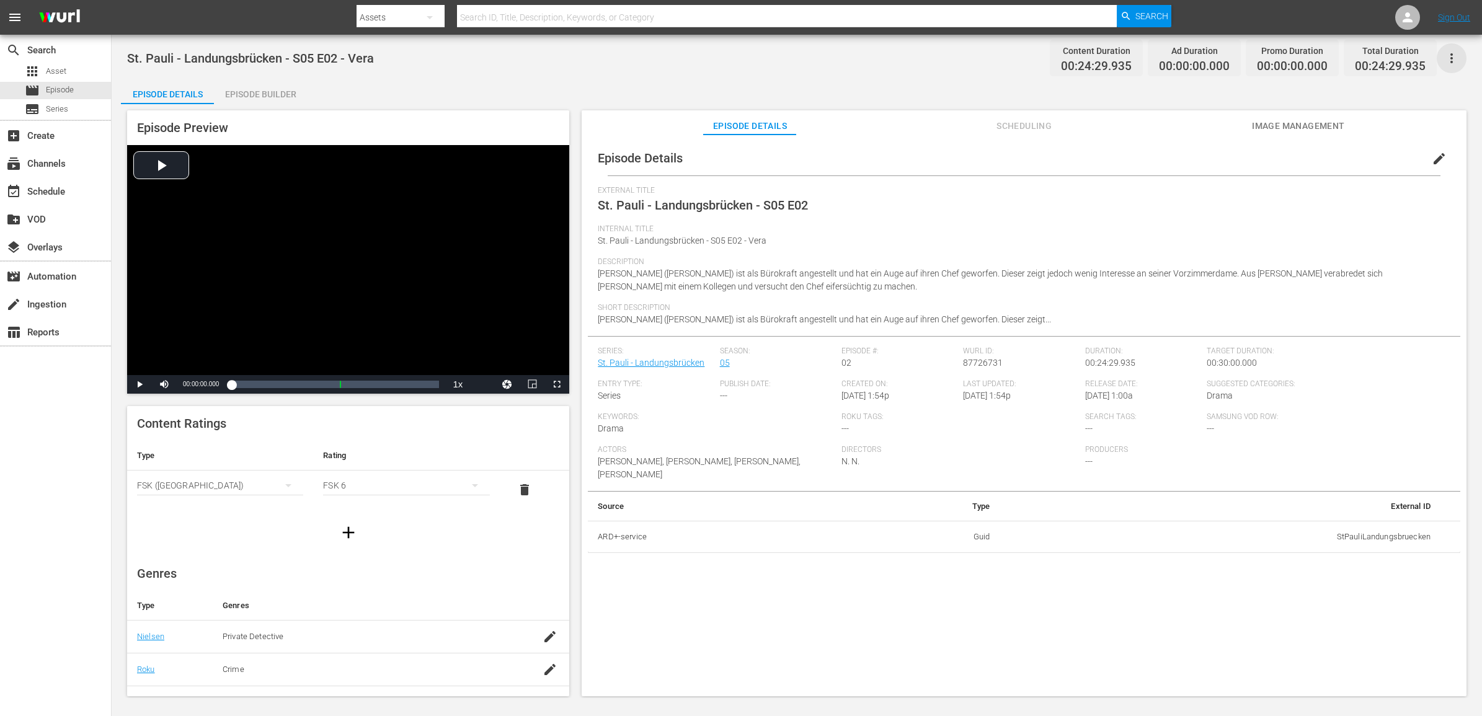
click at [1452, 55] on icon "button" at bounding box center [1451, 58] width 2 height 10
click at [270, 103] on div "Episode Builder" at bounding box center [260, 94] width 93 height 30
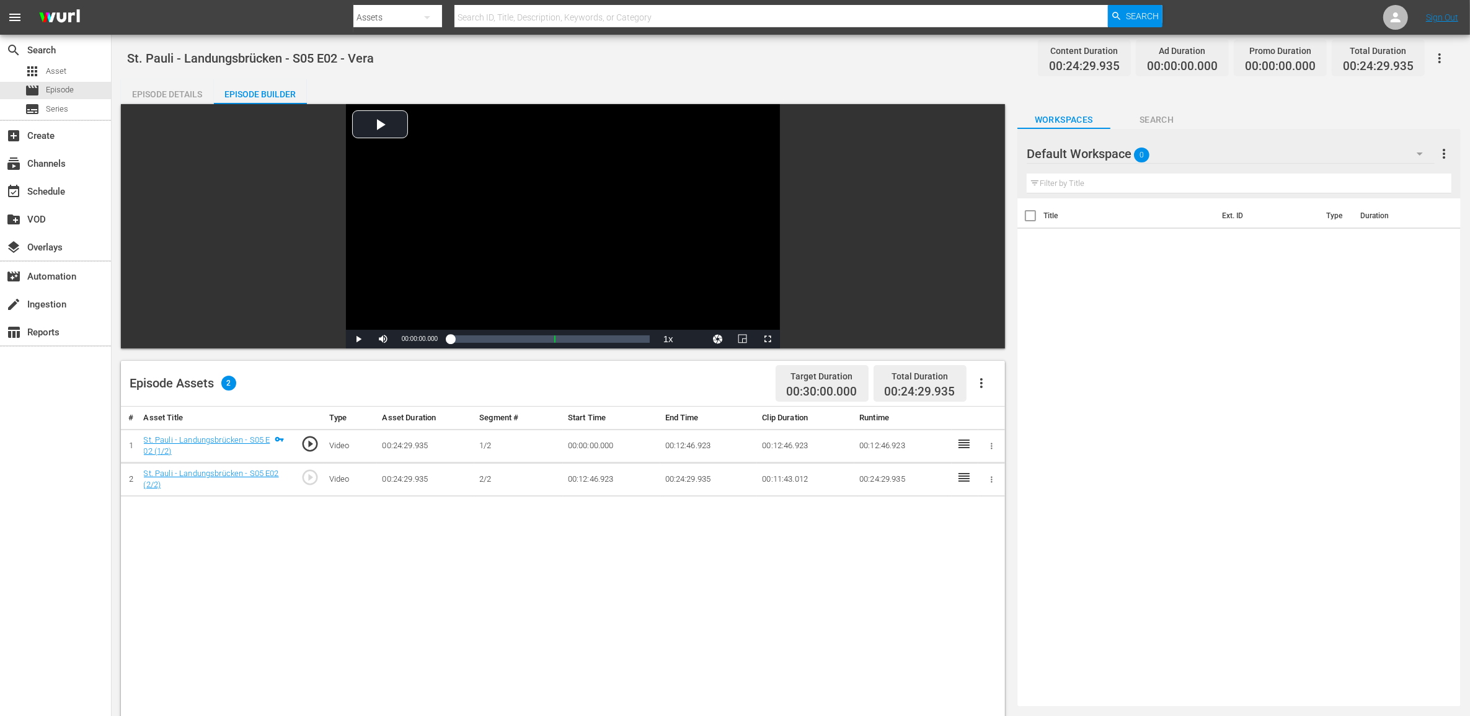
click at [1442, 56] on icon "button" at bounding box center [1439, 58] width 15 height 15
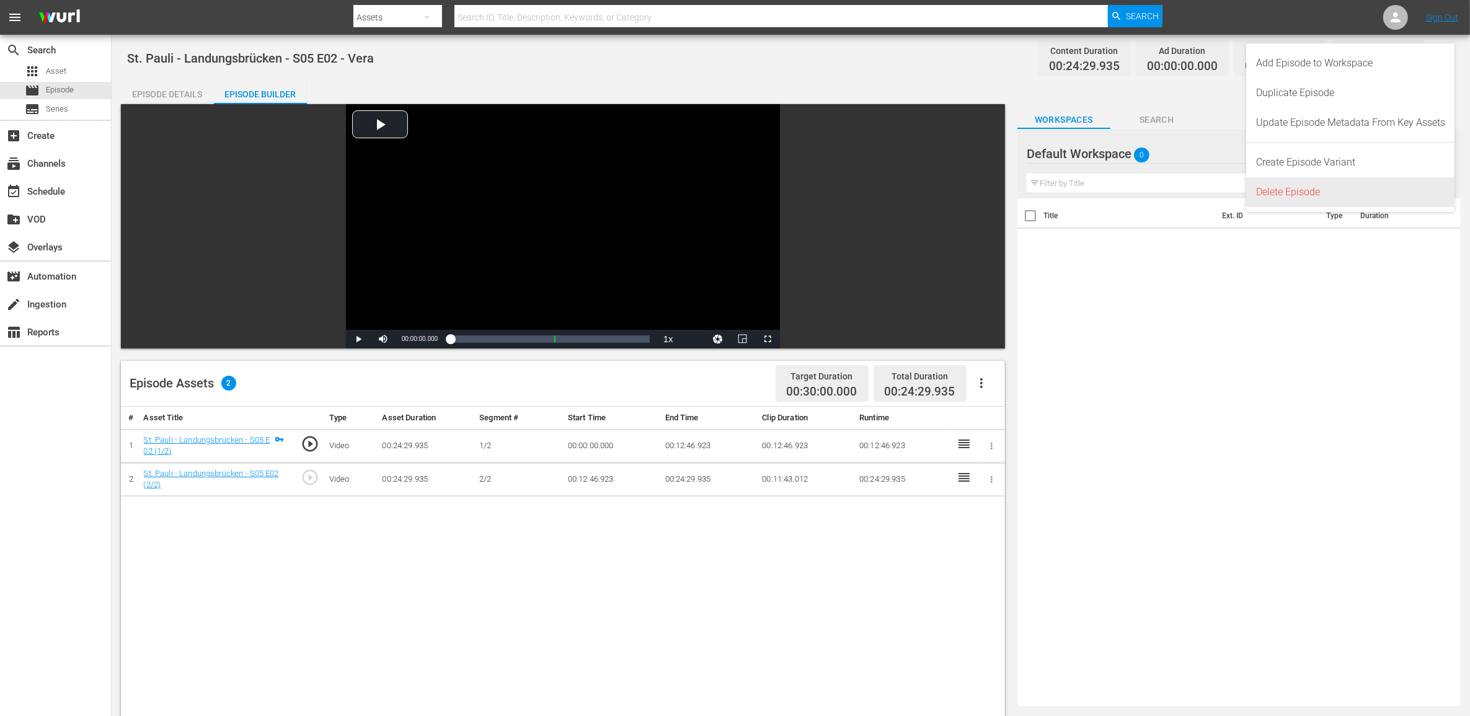
click at [1321, 197] on div "Delete Episode" at bounding box center [1350, 192] width 189 height 30
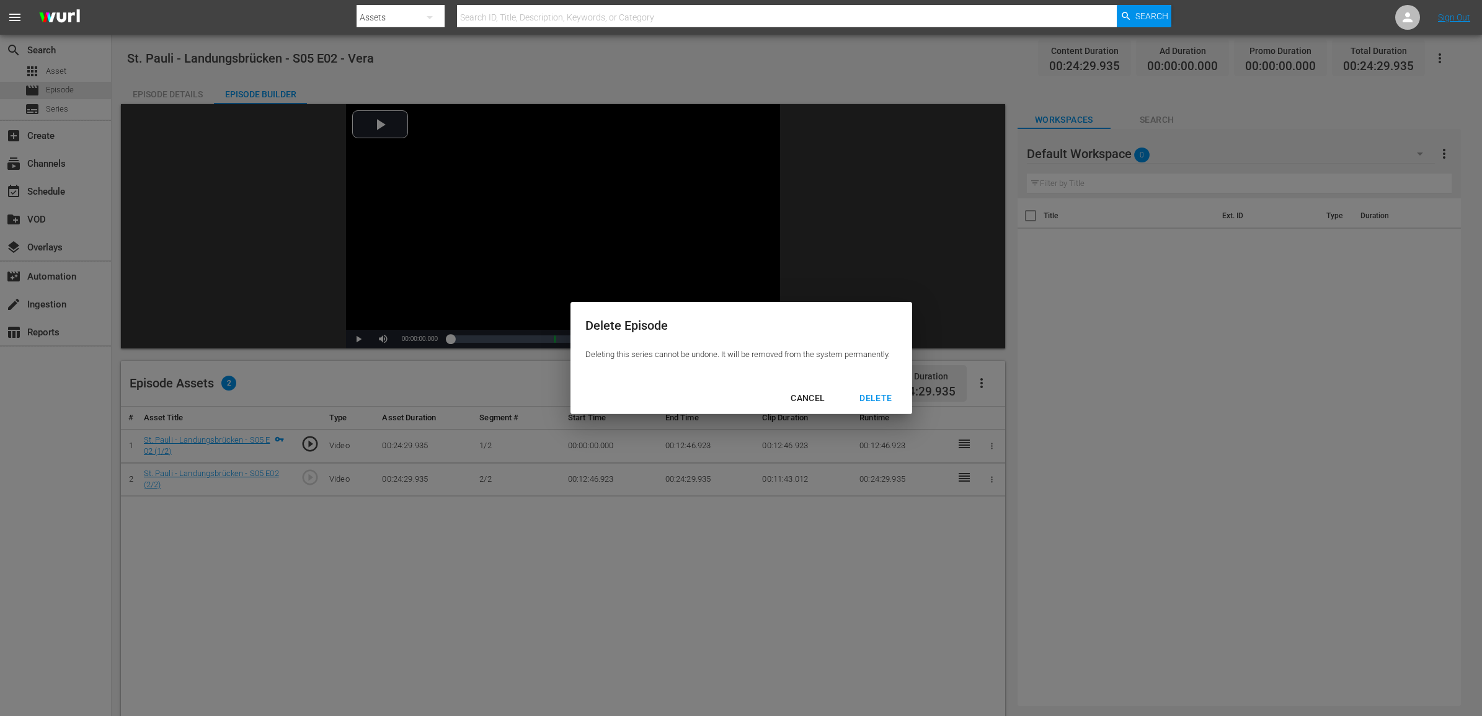
click at [873, 396] on div "DELETE" at bounding box center [875, 399] width 52 height 16
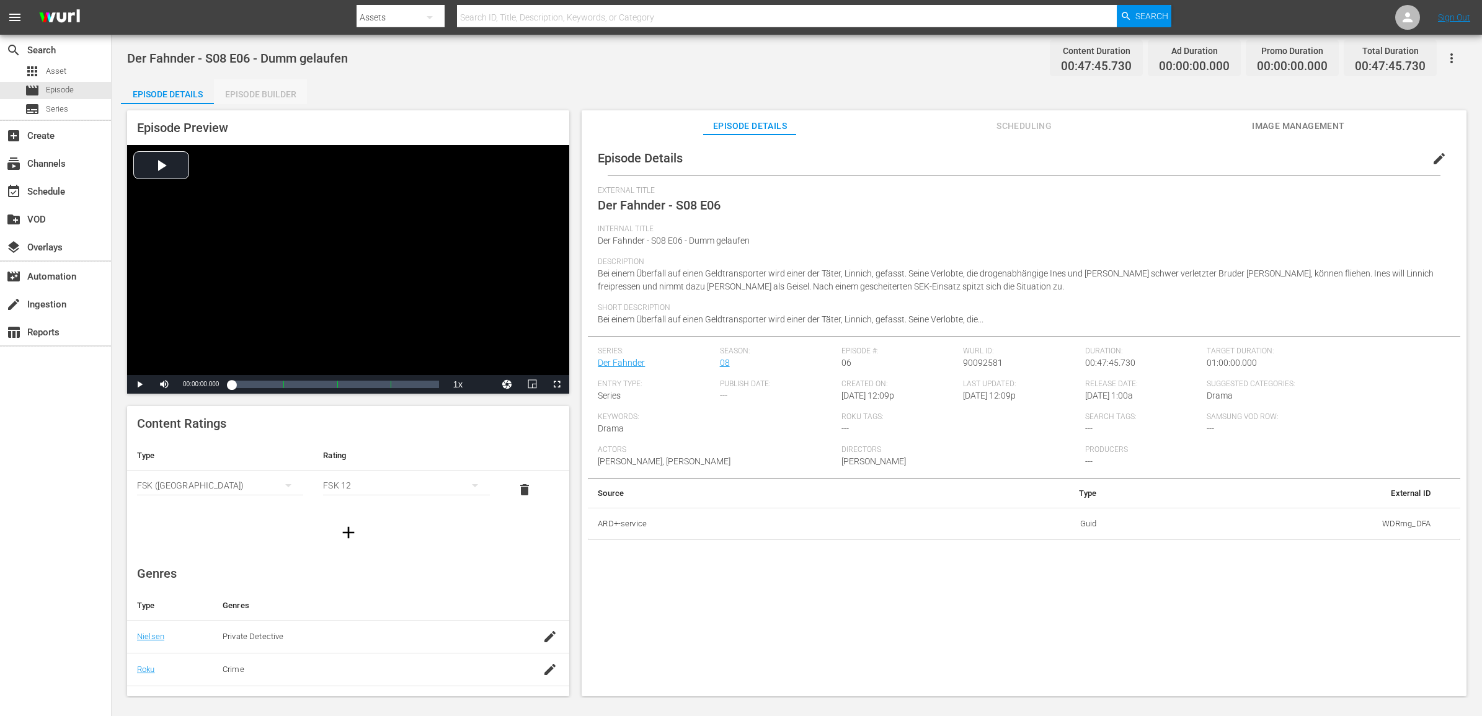
drag, startPoint x: 299, startPoint y: 102, endPoint x: 291, endPoint y: 94, distance: 11.4
click at [298, 102] on div "Episode Builder" at bounding box center [260, 94] width 93 height 30
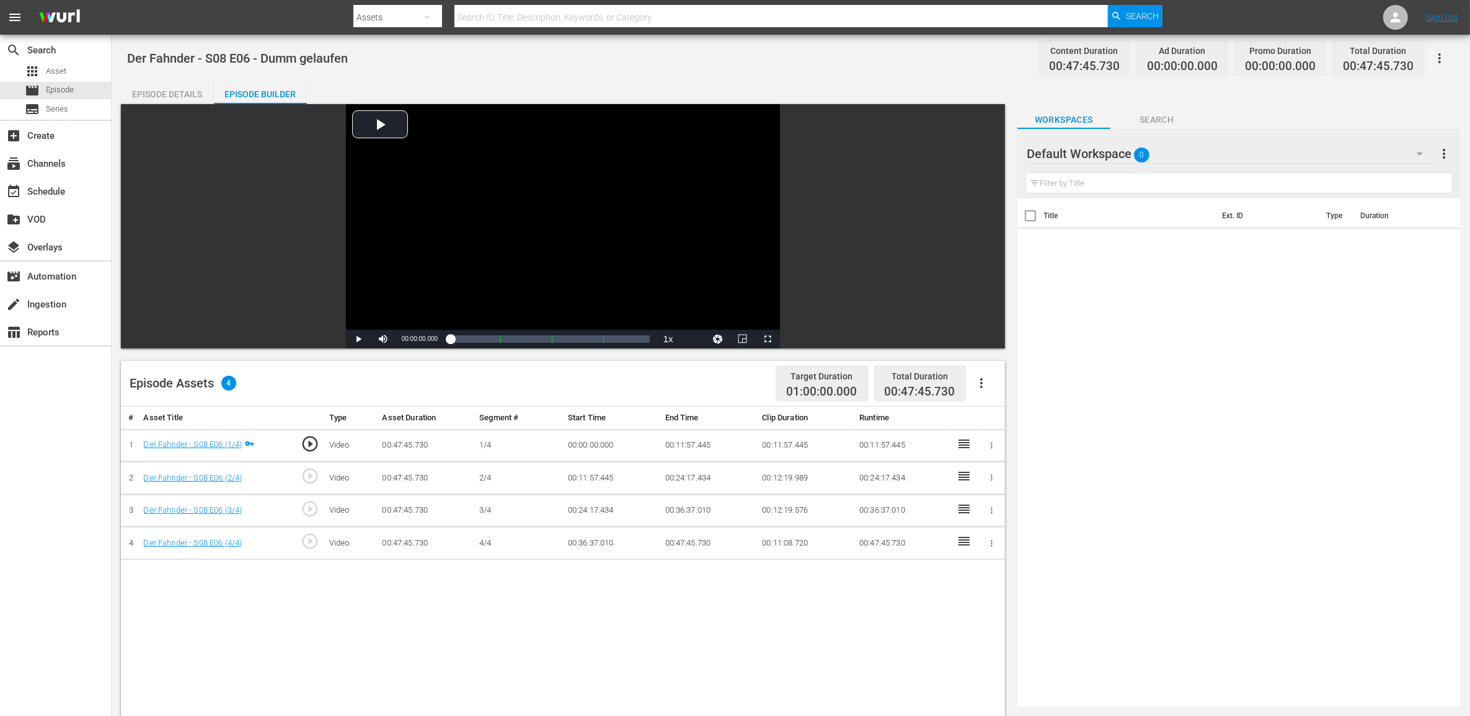
click at [1449, 56] on button "button" at bounding box center [1440, 58] width 30 height 30
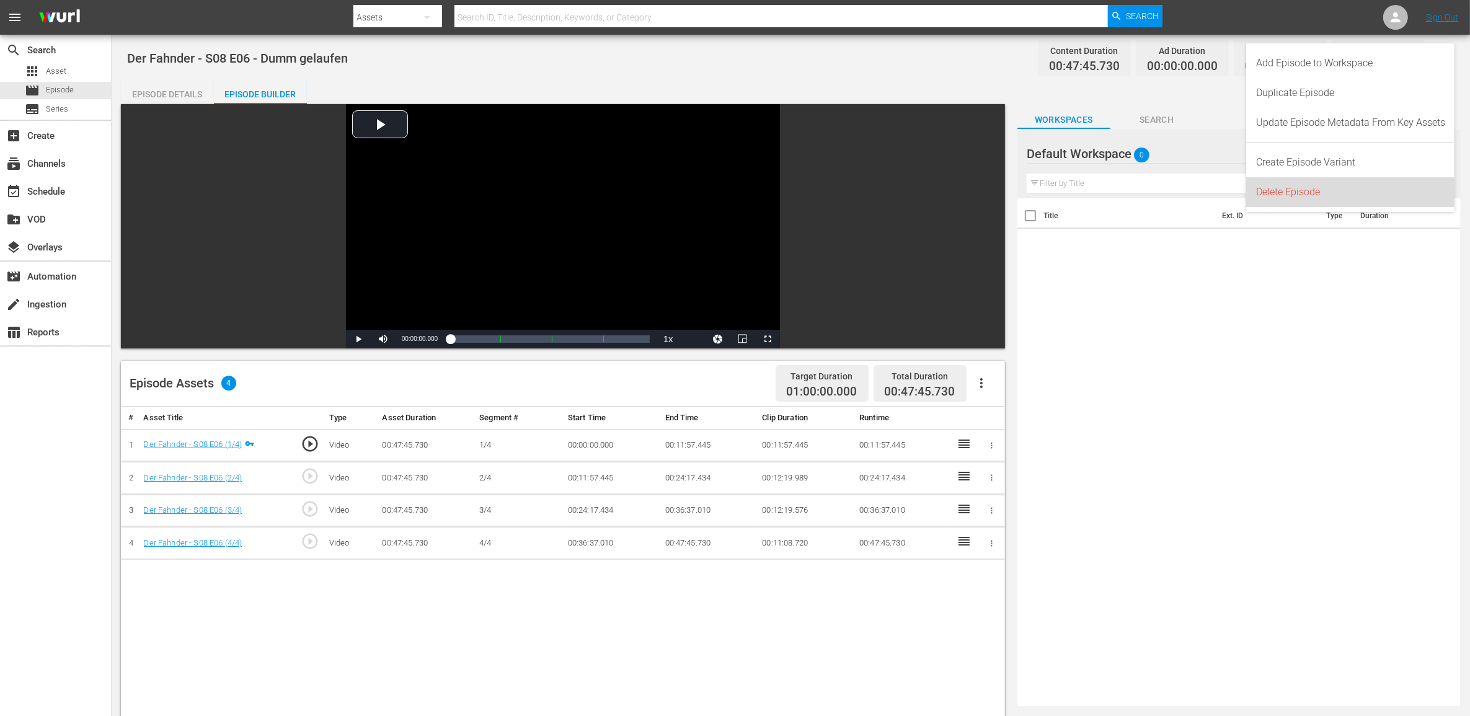
click at [1334, 180] on div "Delete Episode" at bounding box center [1350, 192] width 189 height 30
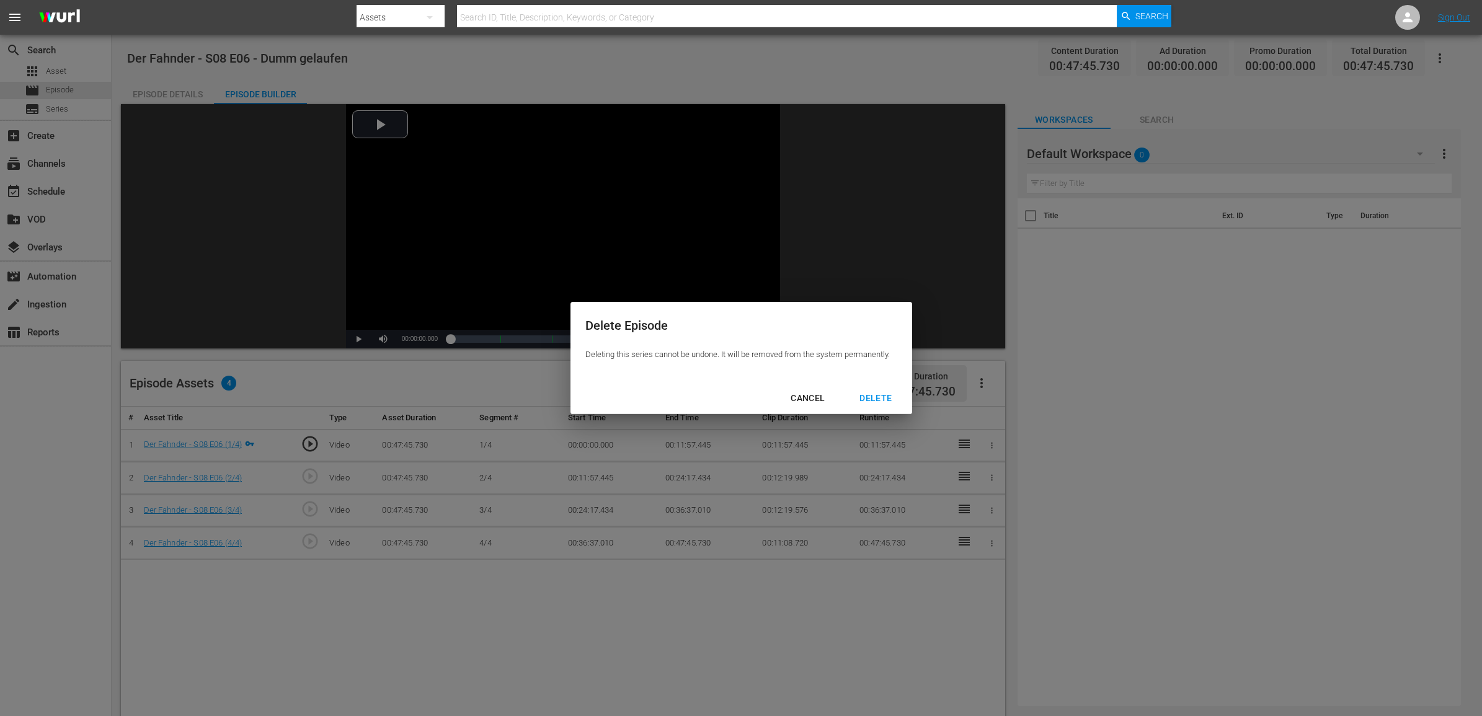
click at [876, 397] on div "DELETE" at bounding box center [875, 399] width 52 height 16
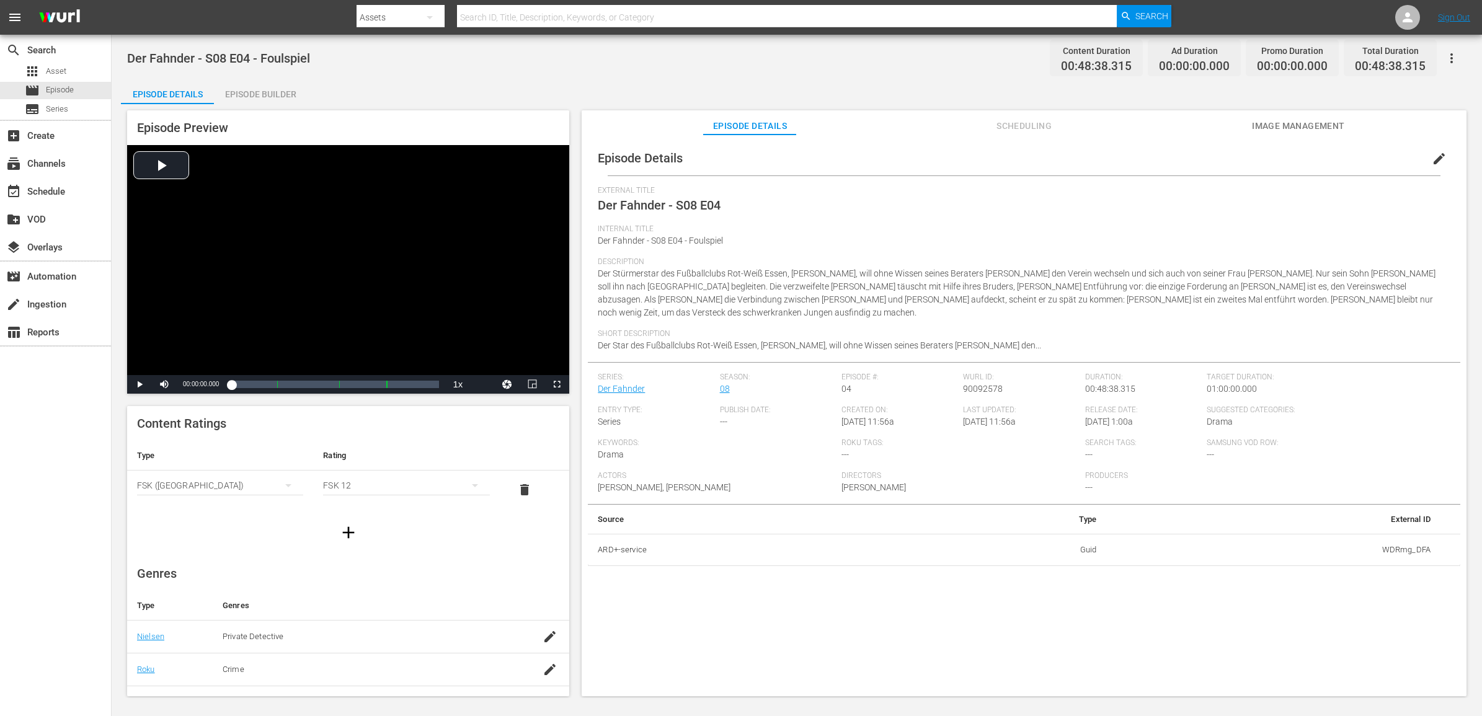
click at [1453, 61] on icon "button" at bounding box center [1451, 58] width 15 height 15
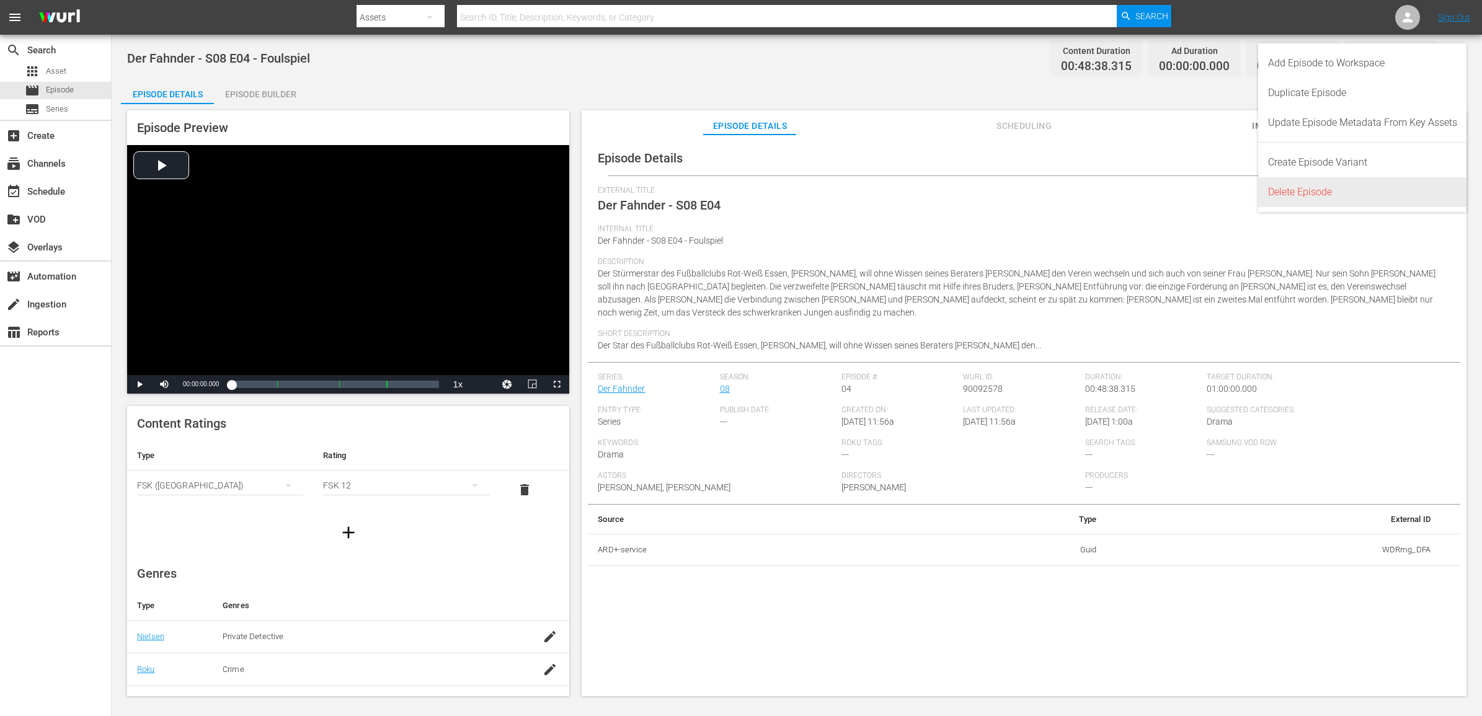
click at [1303, 195] on div "Delete Episode" at bounding box center [1362, 192] width 189 height 30
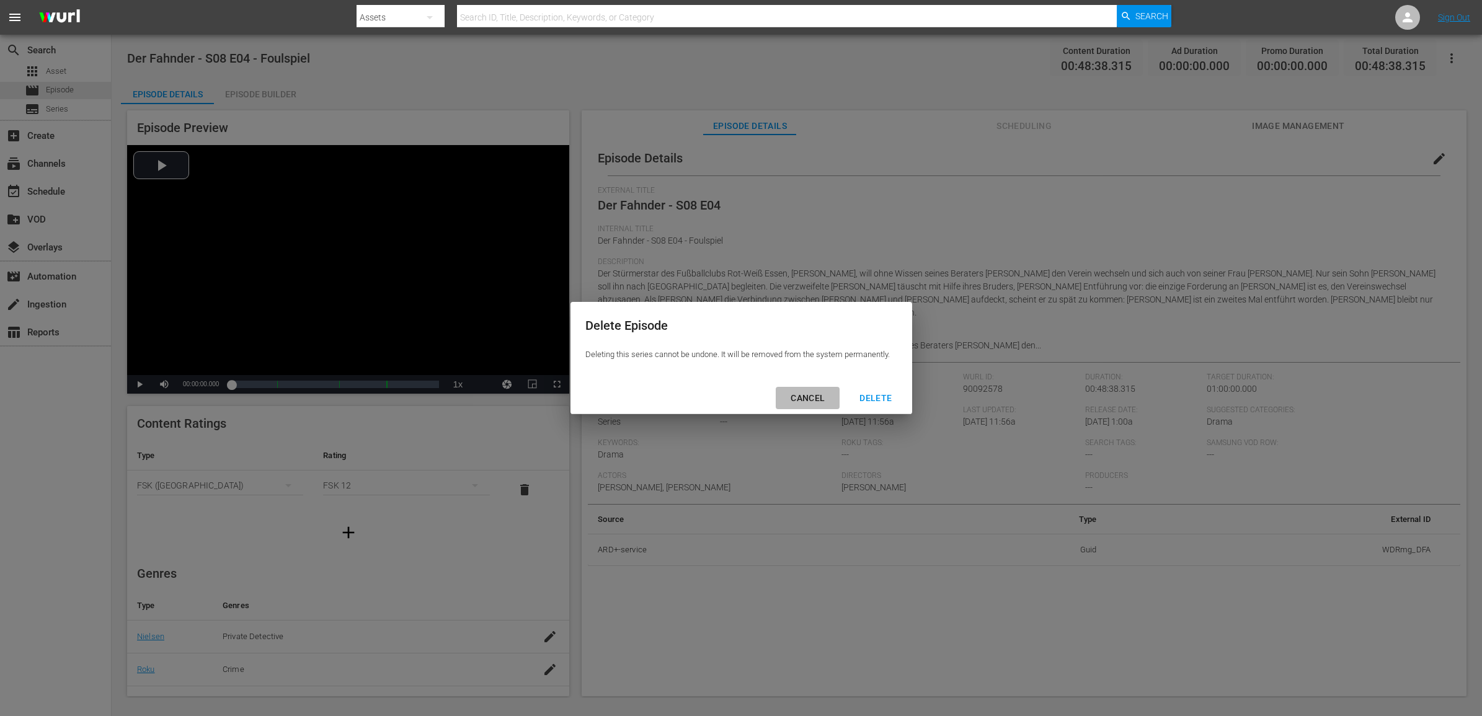
click at [808, 402] on div "CANCEL" at bounding box center [808, 399] width 54 height 16
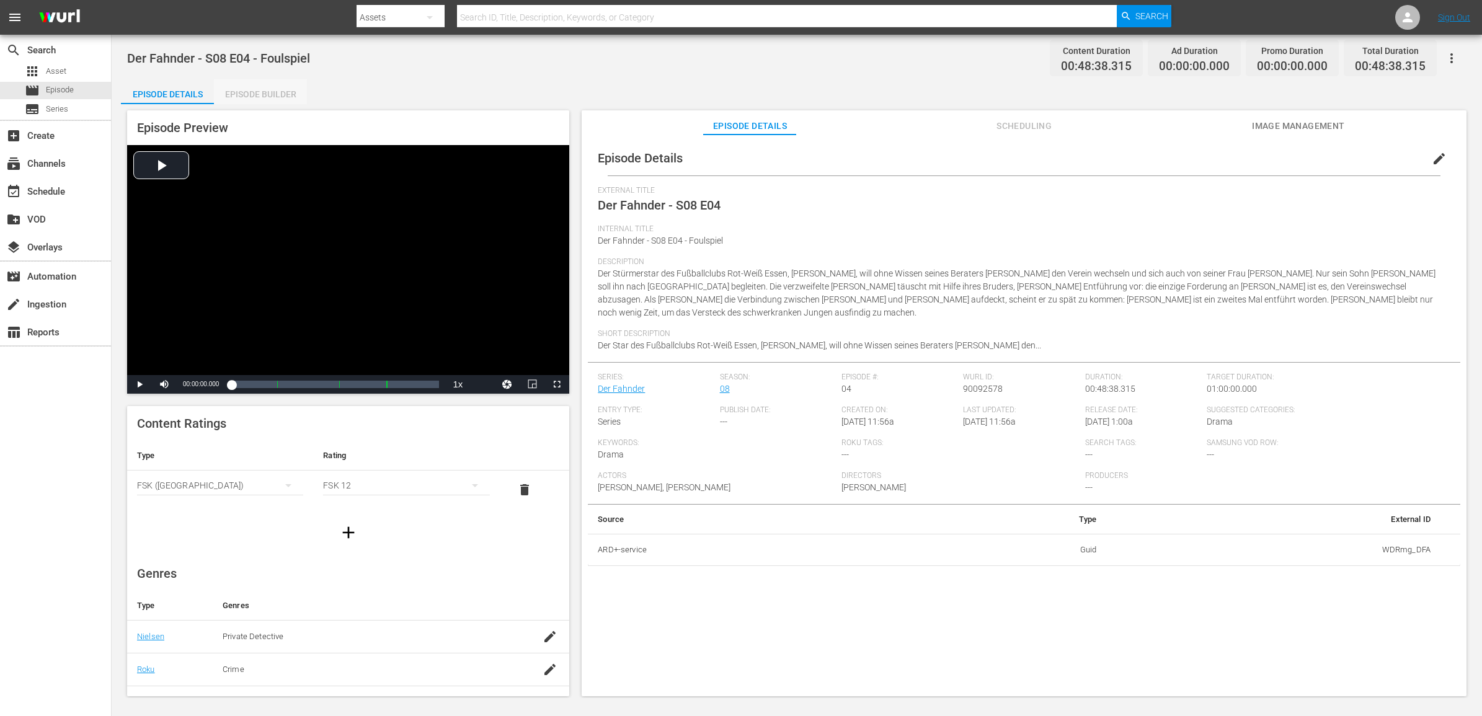
click at [240, 93] on div "Episode Builder" at bounding box center [260, 94] width 93 height 30
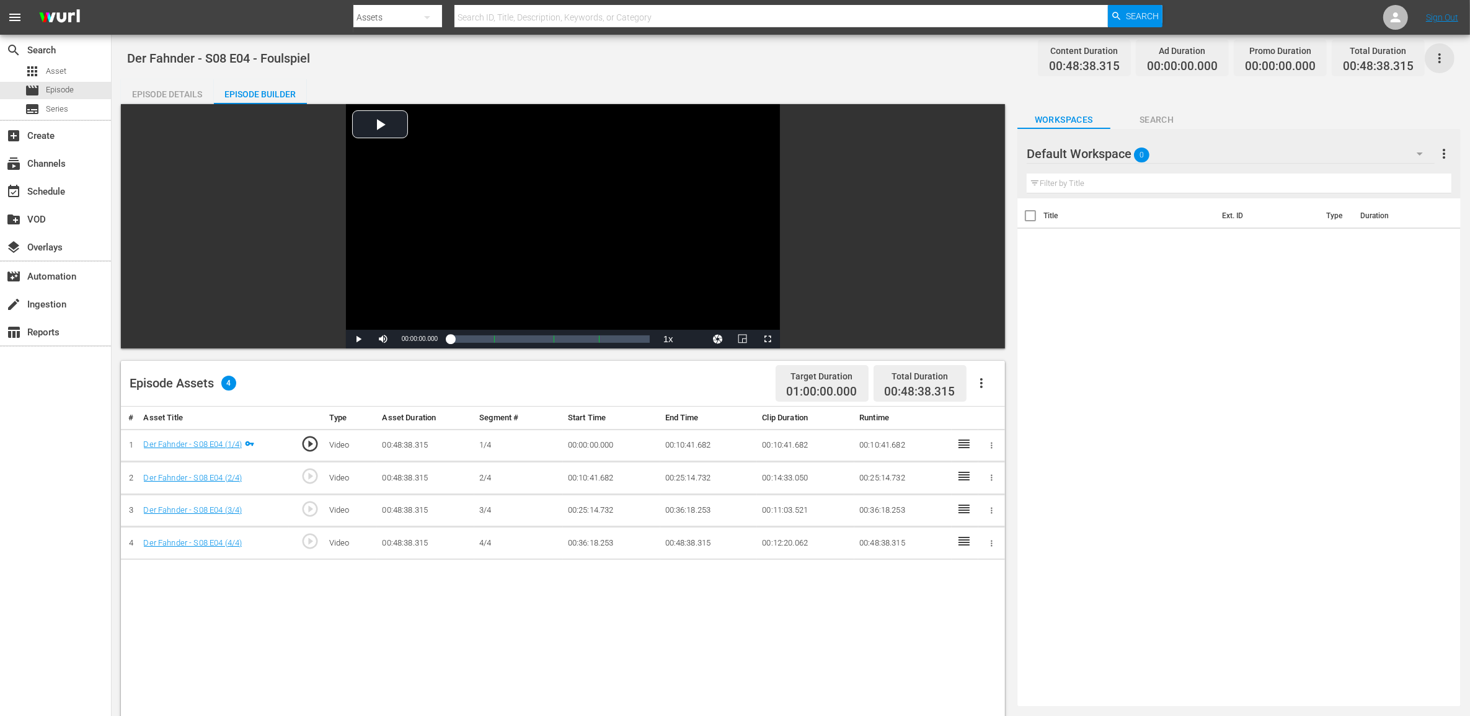
click at [1443, 60] on icon "button" at bounding box center [1439, 58] width 15 height 15
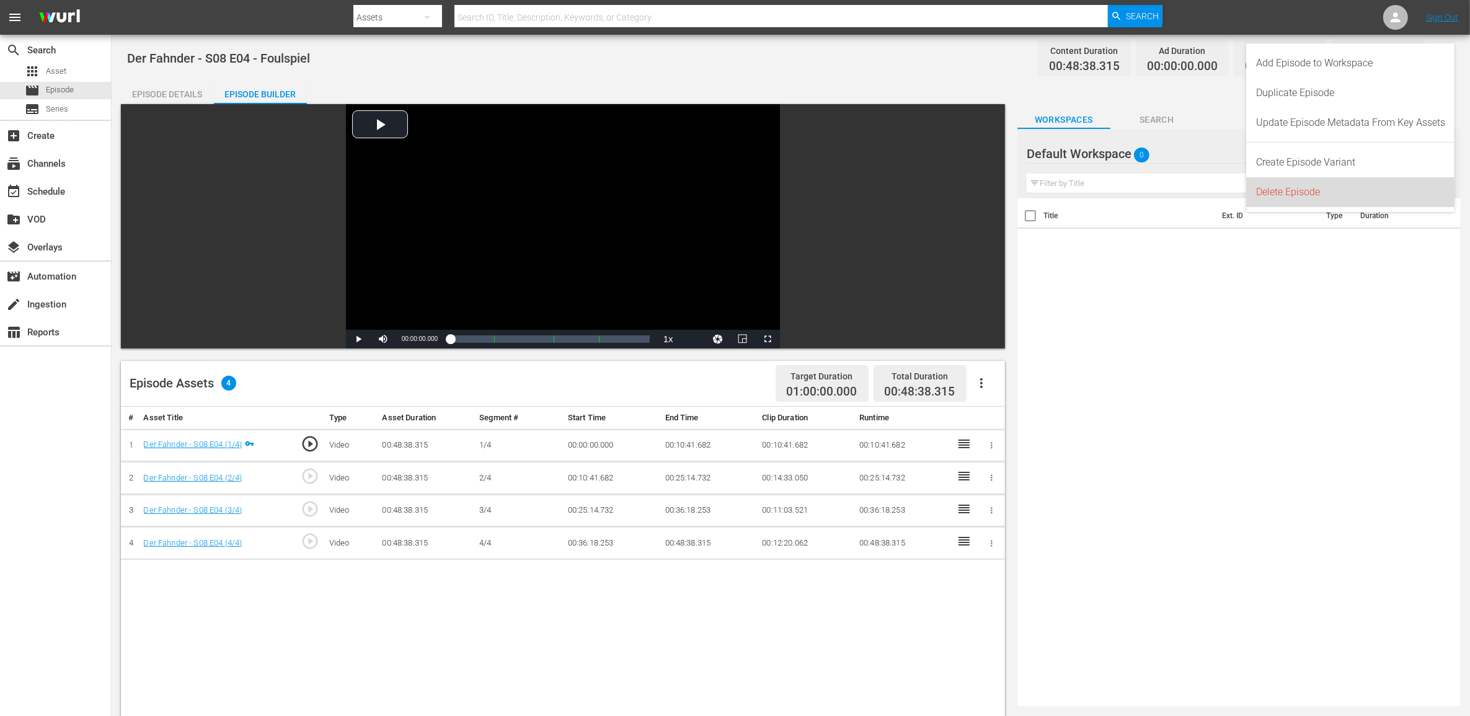
click at [1313, 193] on div "Delete Episode" at bounding box center [1350, 192] width 189 height 30
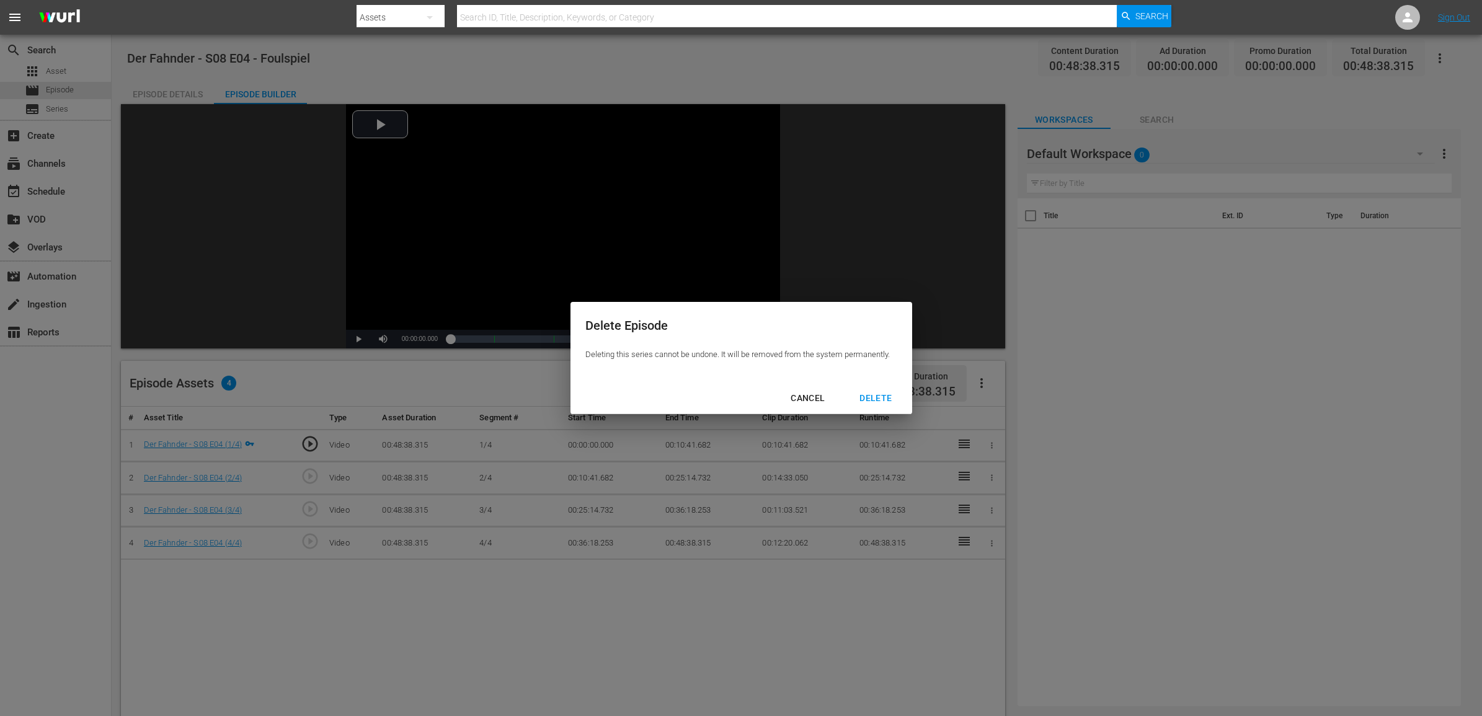
click at [872, 400] on div "DELETE" at bounding box center [875, 399] width 52 height 16
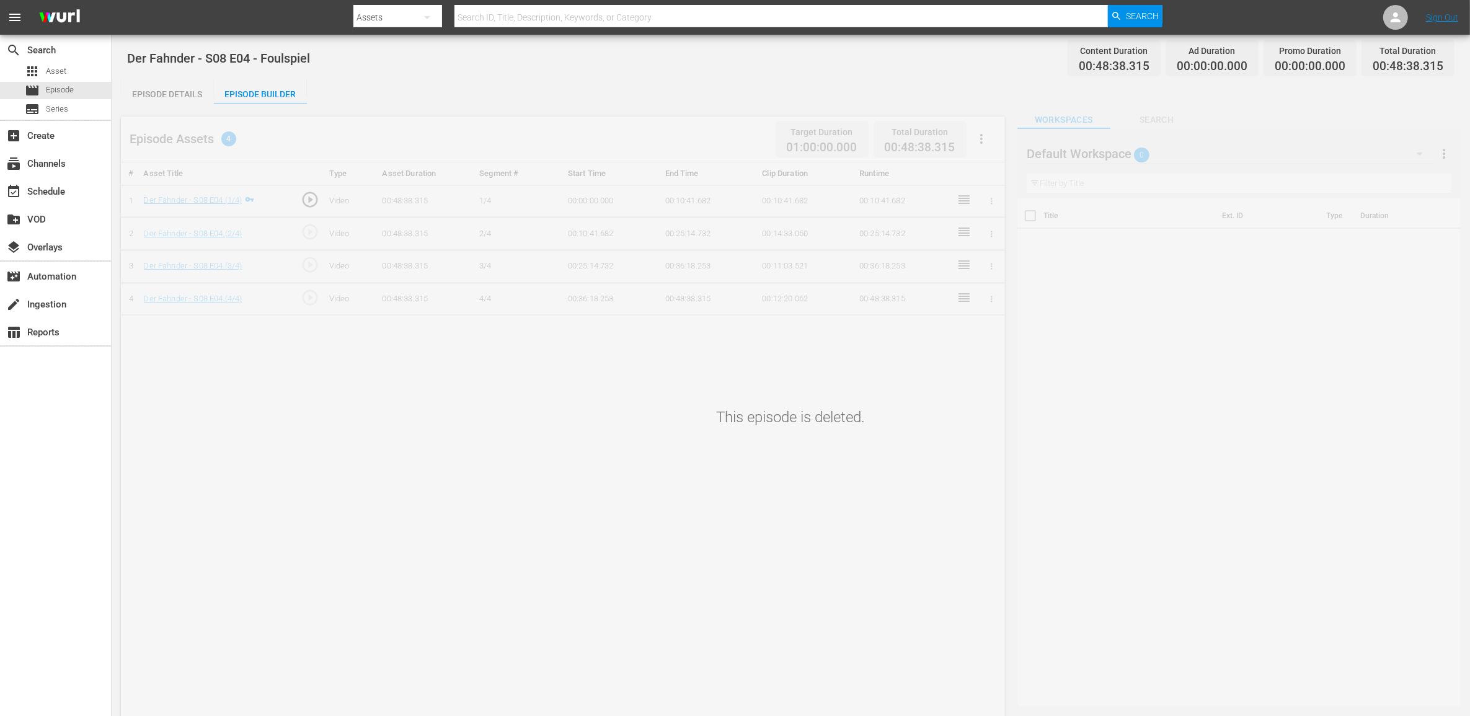
click at [181, 99] on div "This episode is deleted." at bounding box center [791, 446] width 1358 height 698
click at [181, 97] on div "This episode is deleted." at bounding box center [791, 446] width 1358 height 698
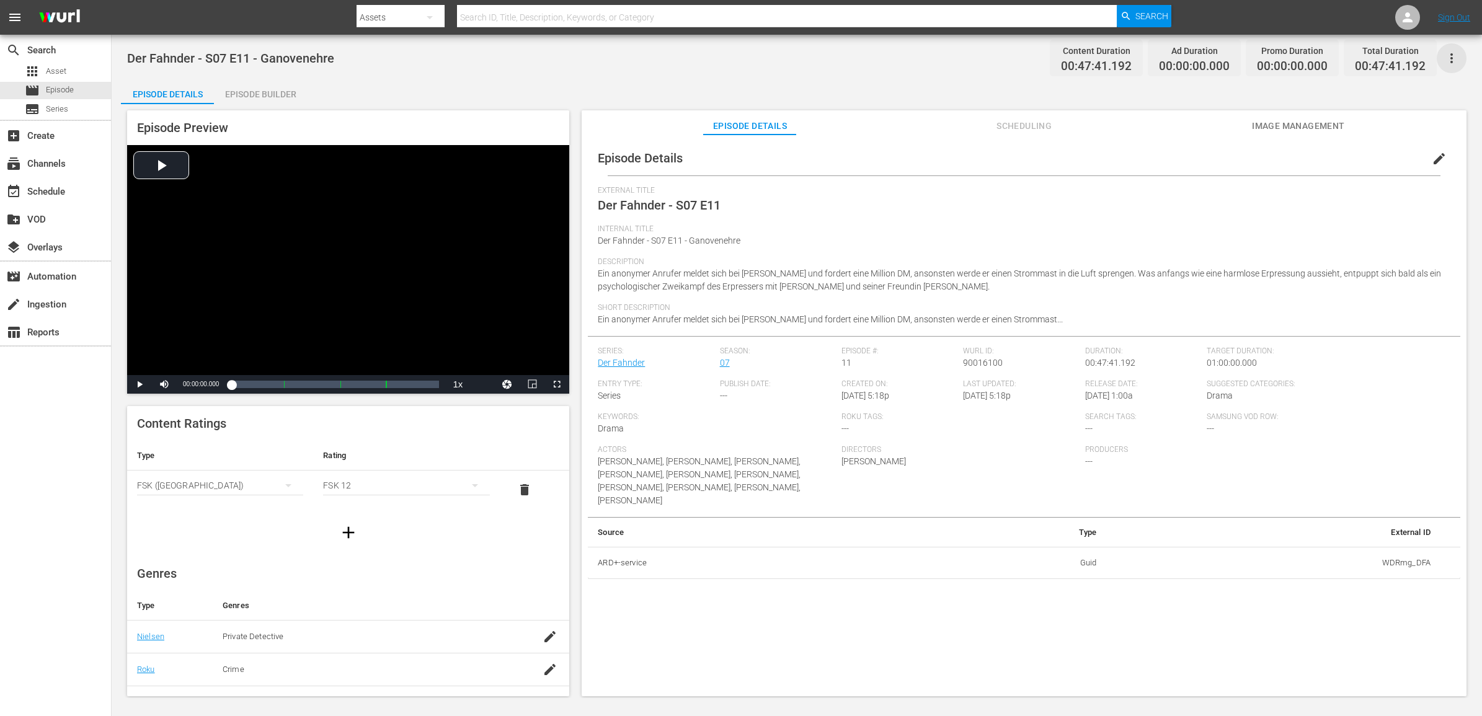
click at [1450, 56] on icon "button" at bounding box center [1451, 58] width 15 height 15
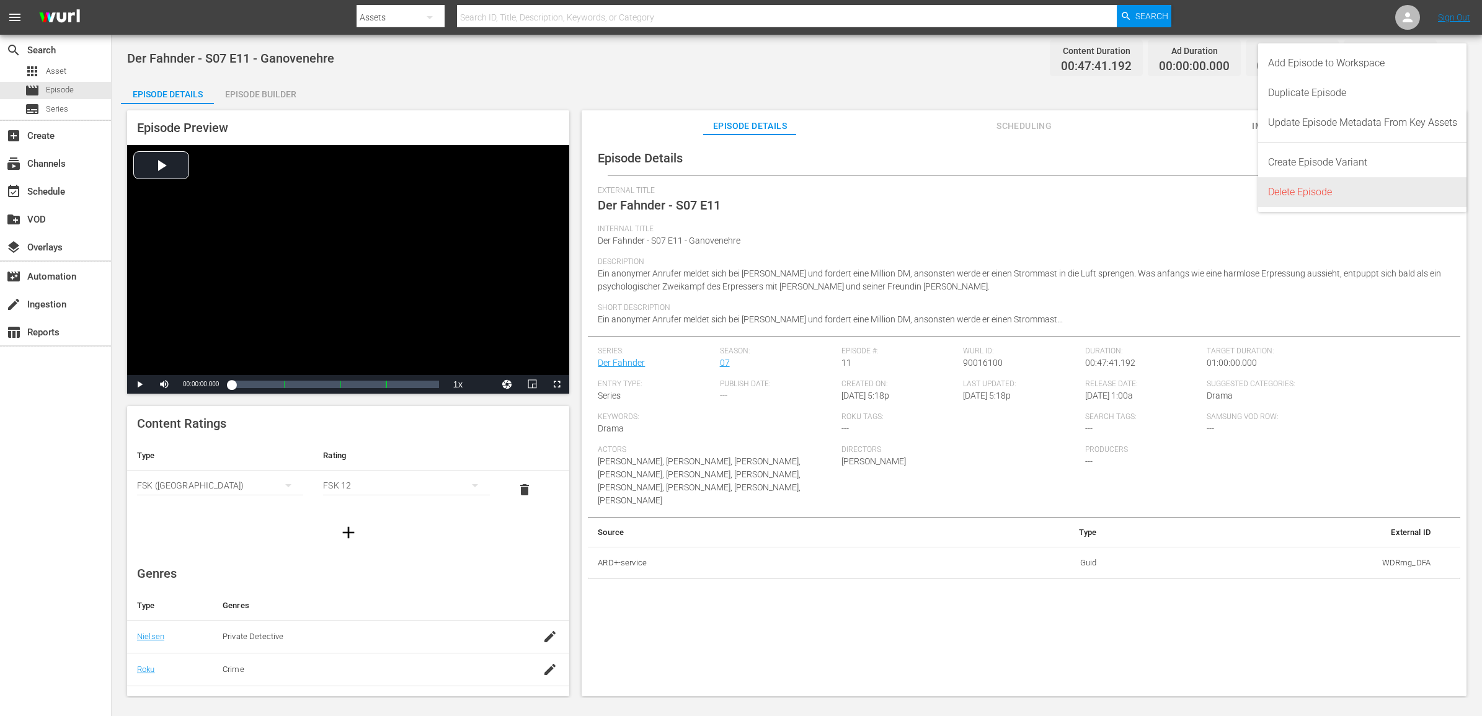
click at [1296, 188] on div "Delete Episode" at bounding box center [1362, 192] width 189 height 30
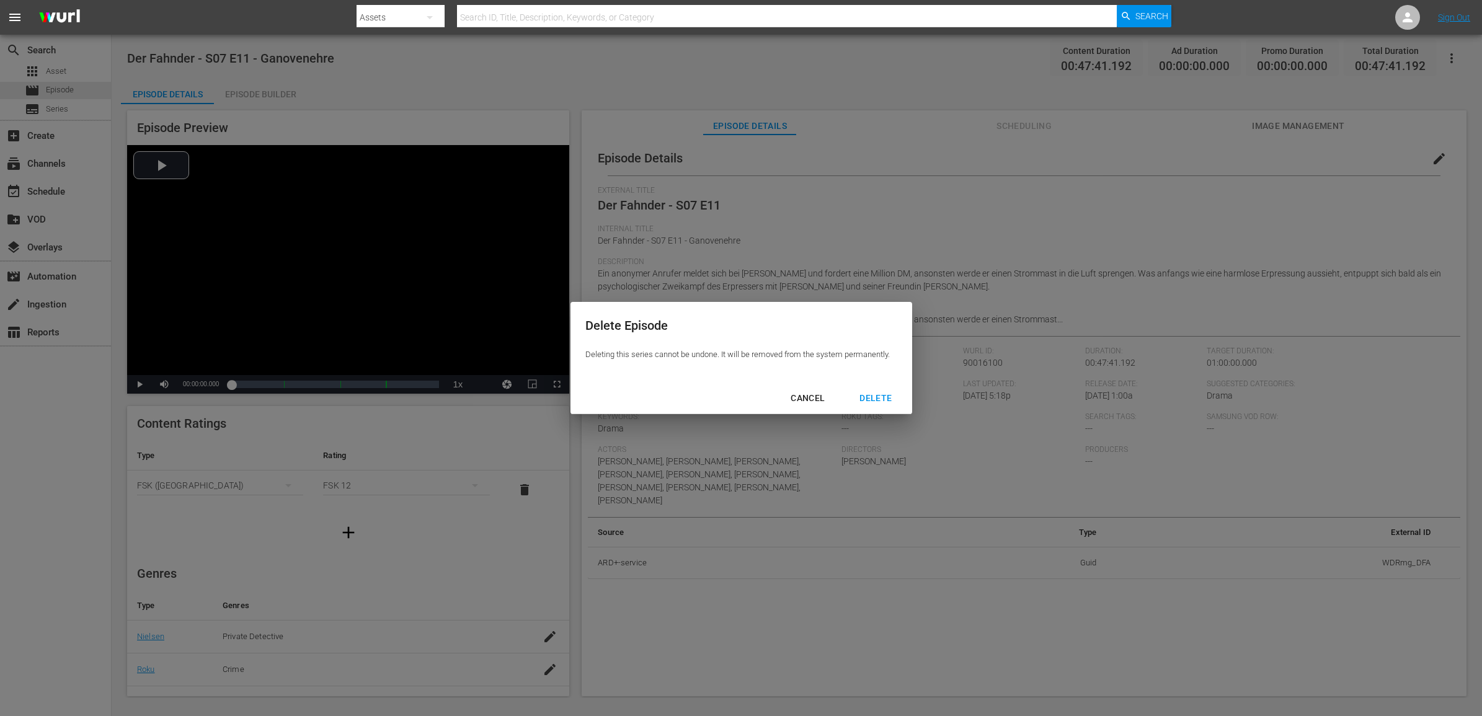
click at [878, 399] on div "DELETE" at bounding box center [875, 399] width 52 height 16
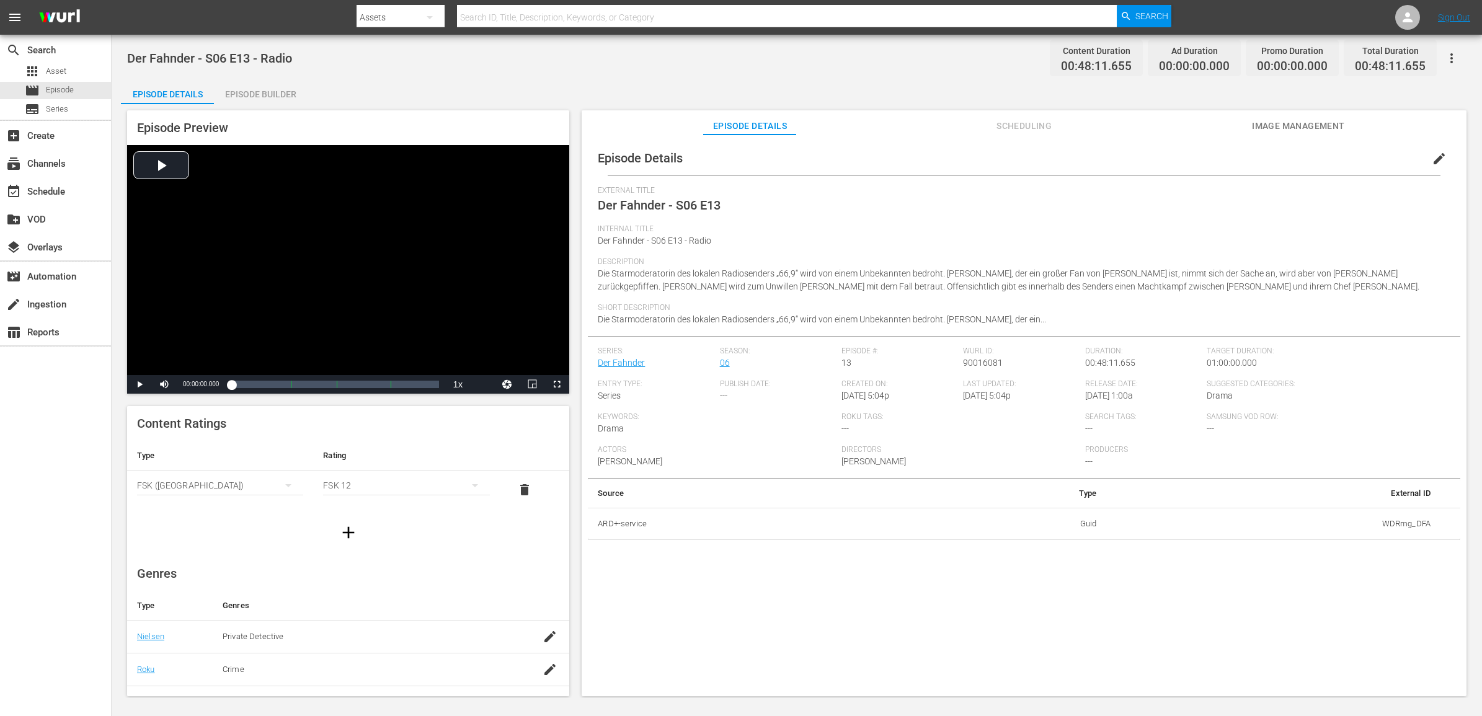
click at [279, 89] on div "Episode Builder" at bounding box center [260, 94] width 93 height 30
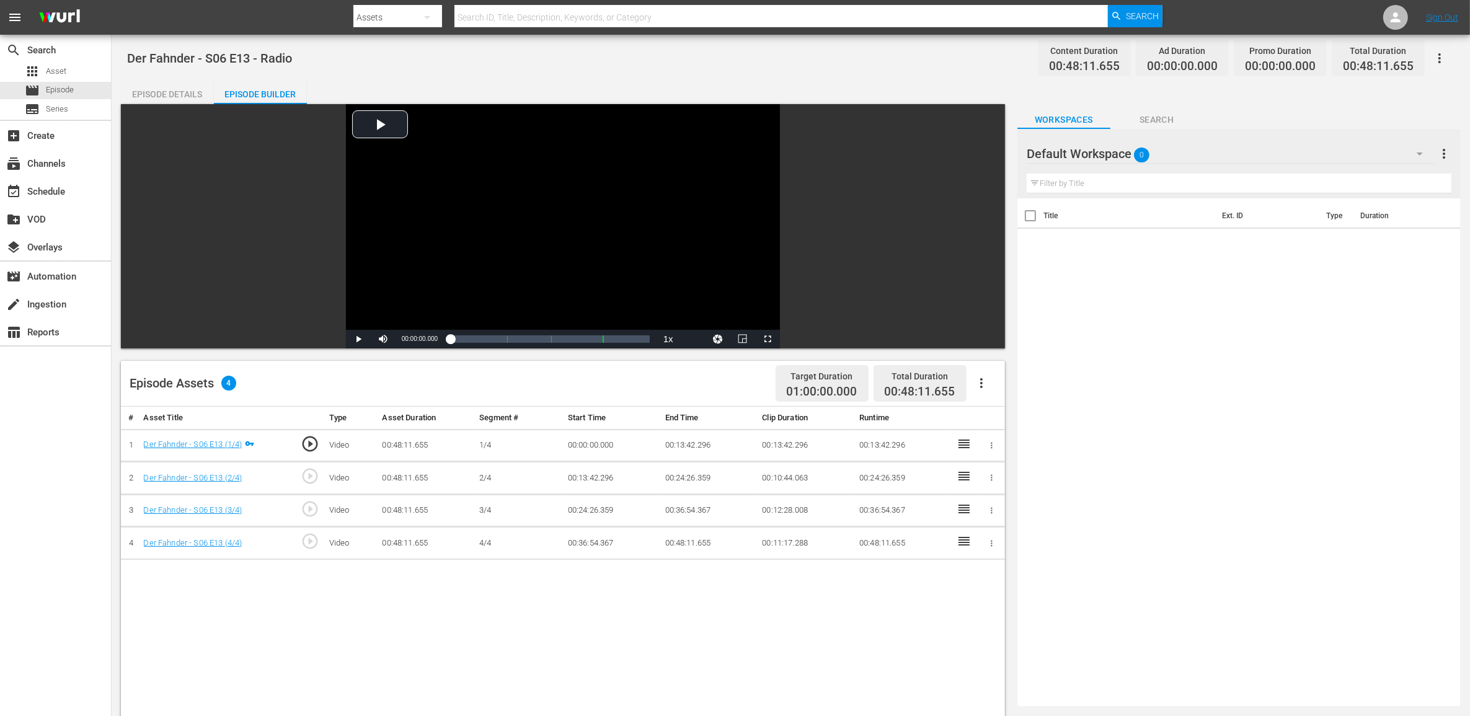
click at [169, 87] on div "Episode Details" at bounding box center [167, 94] width 93 height 30
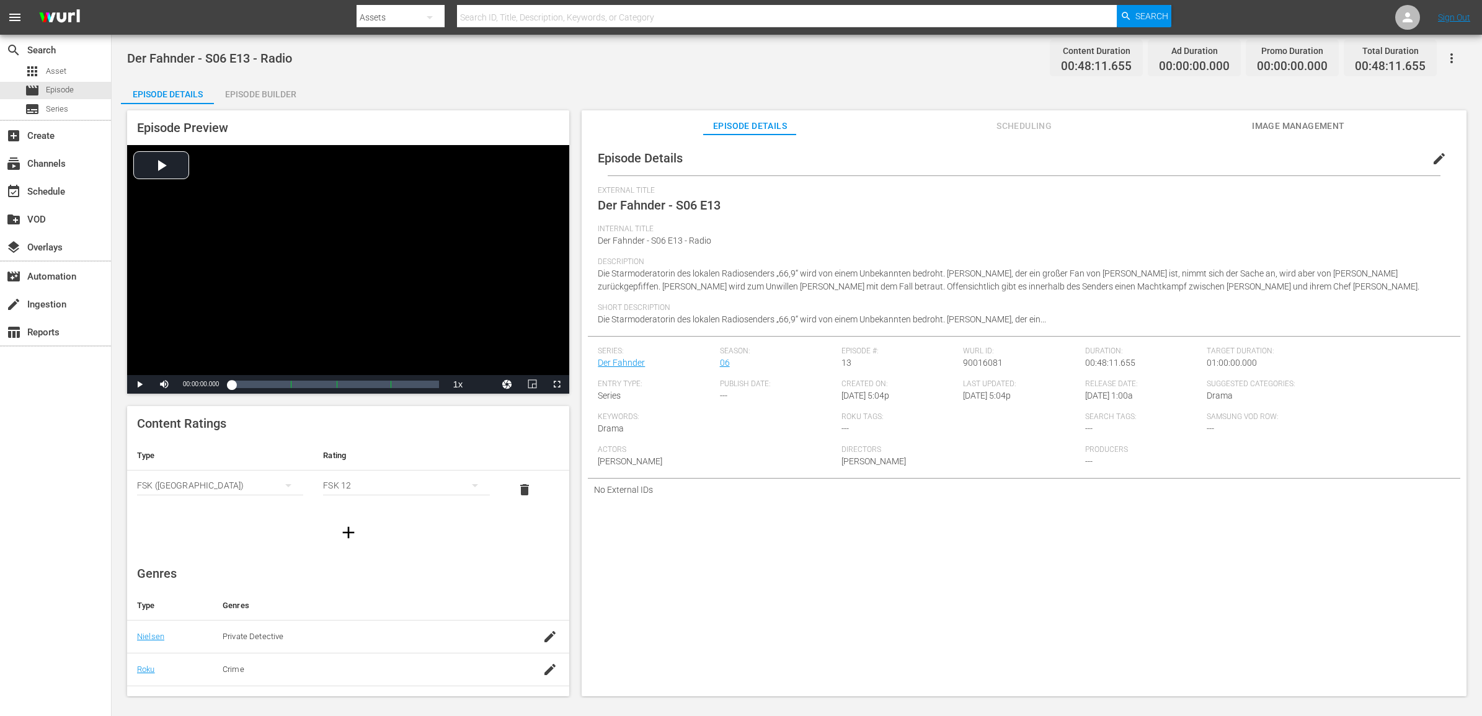
click at [1450, 63] on icon "button" at bounding box center [1451, 58] width 15 height 15
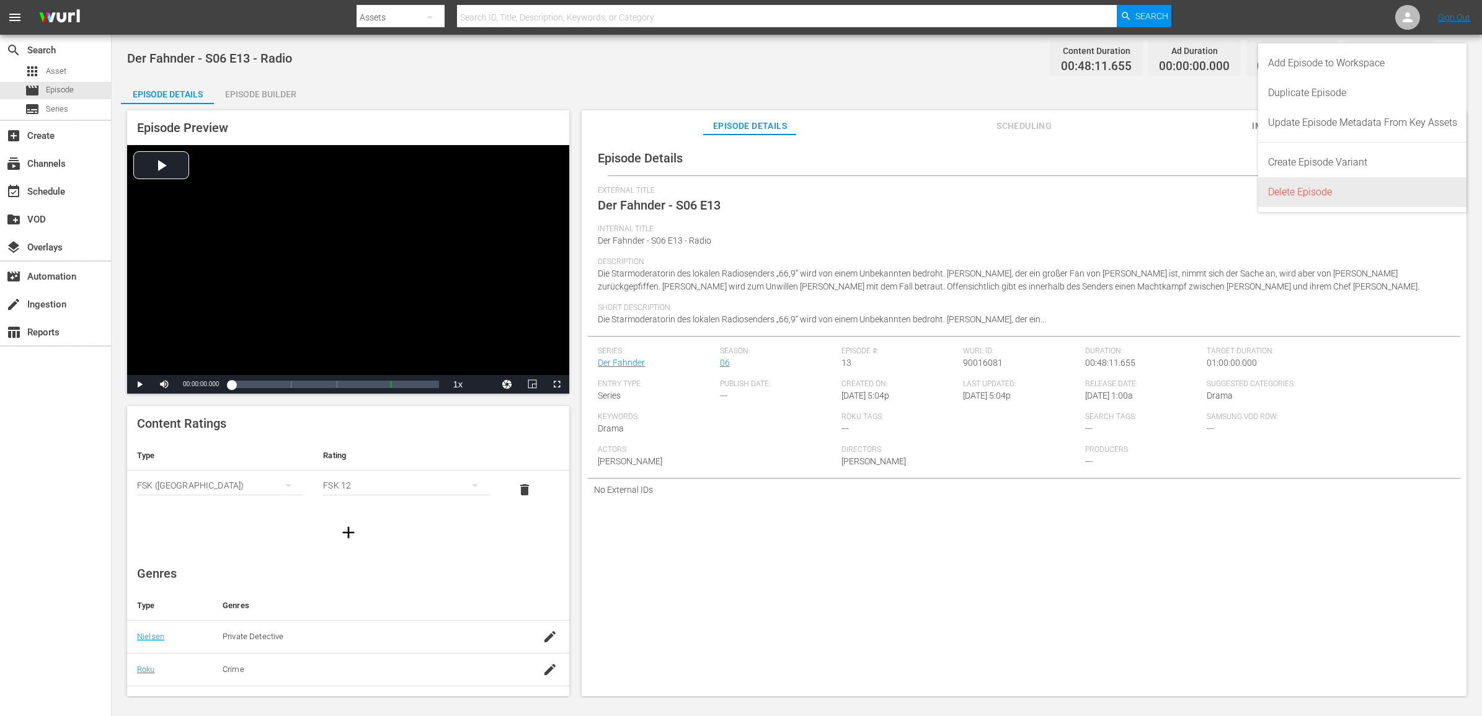
click at [1313, 192] on div "Delete Episode" at bounding box center [1362, 192] width 189 height 30
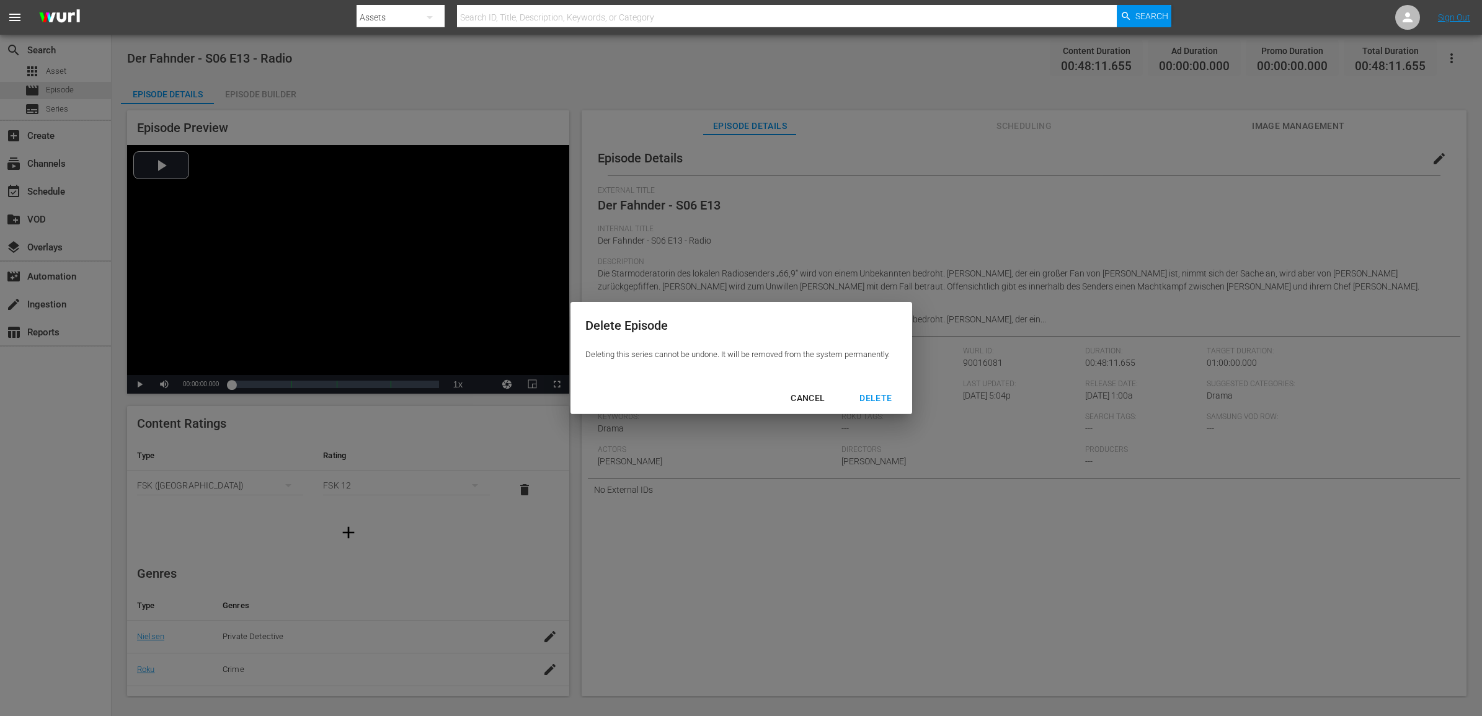
click at [882, 394] on div "DELETE" at bounding box center [875, 399] width 52 height 16
